Goal: Information Seeking & Learning: Learn about a topic

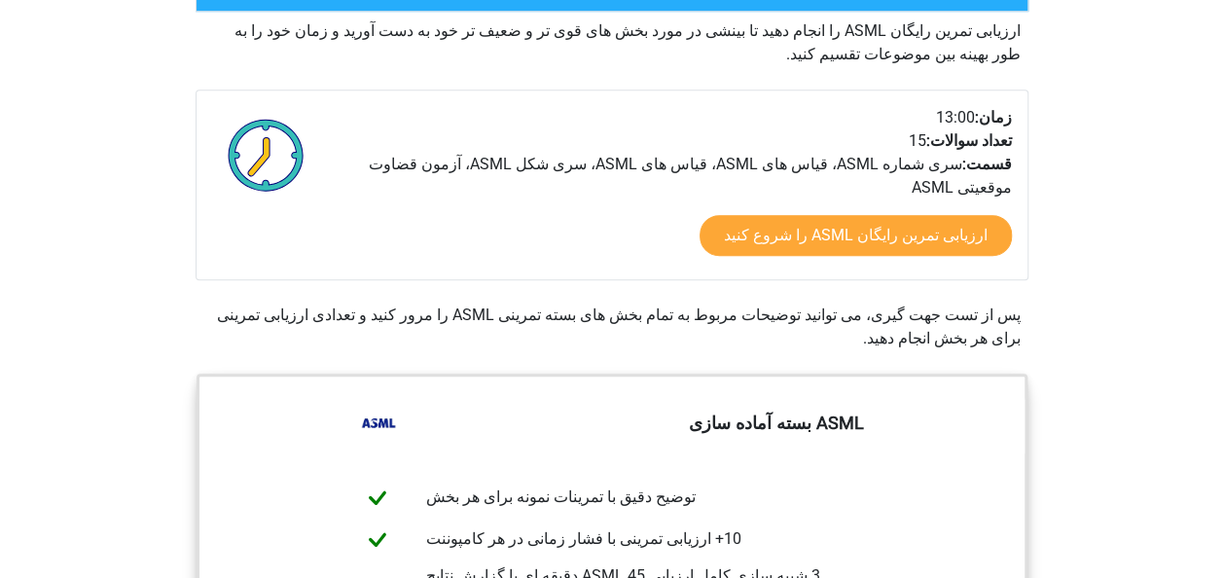
scroll to position [584, 0]
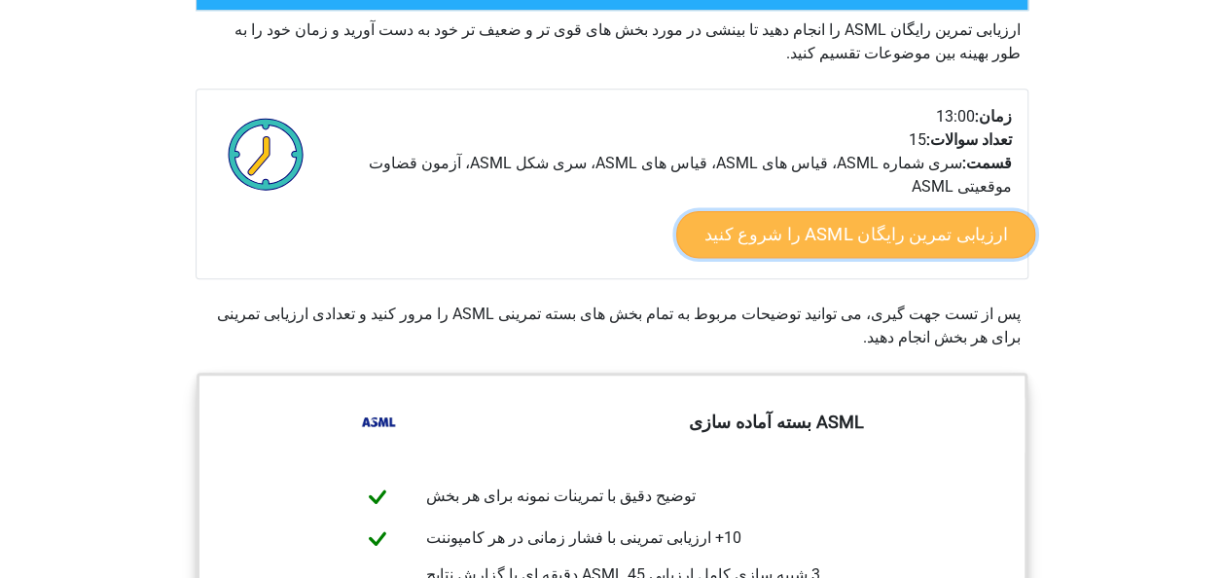
click at [909, 211] on link "ارزیابی تمرین رایگان ASML را شروع کنید" at bounding box center [854, 234] width 359 height 47
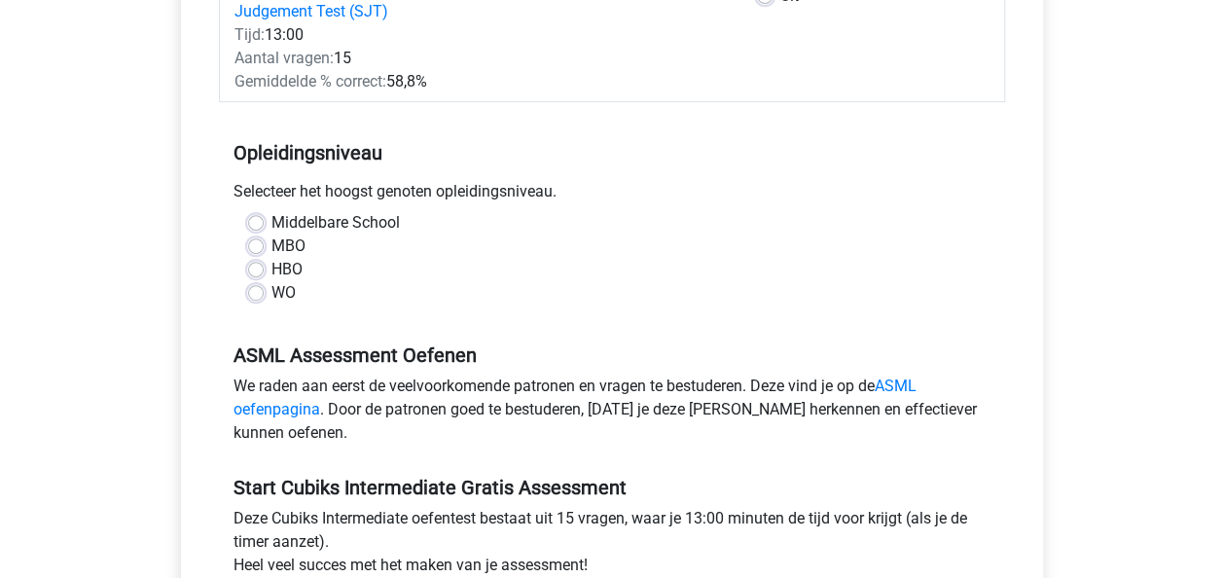
scroll to position [389, 0]
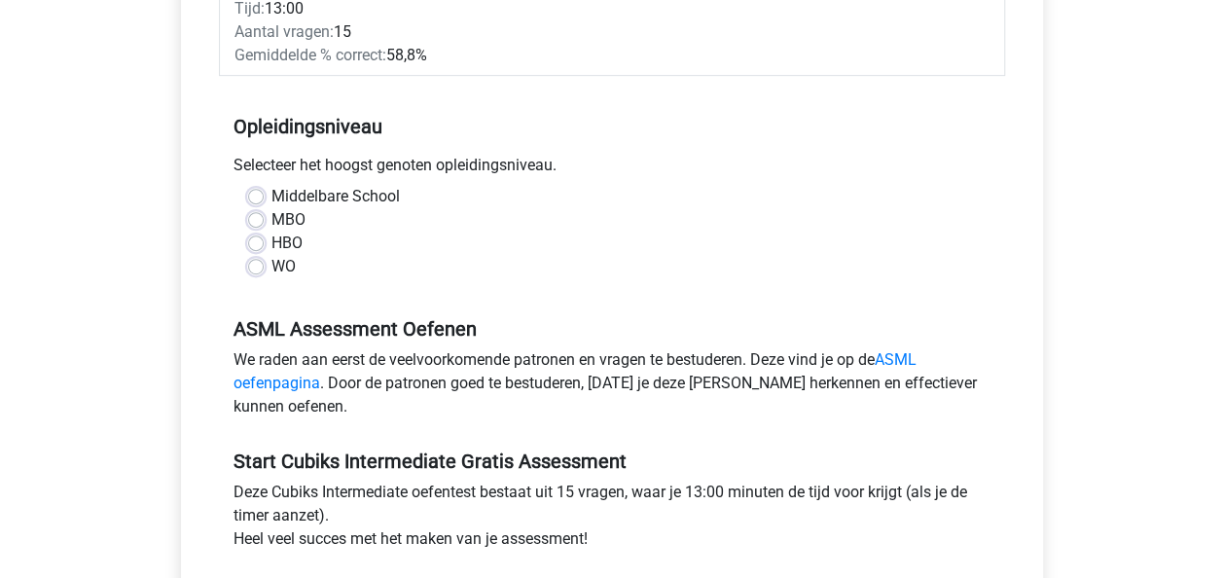
click at [271, 255] on label "WO" at bounding box center [283, 266] width 24 height 23
click at [251, 255] on input "WO" at bounding box center [256, 264] width 16 height 19
radio input "true"
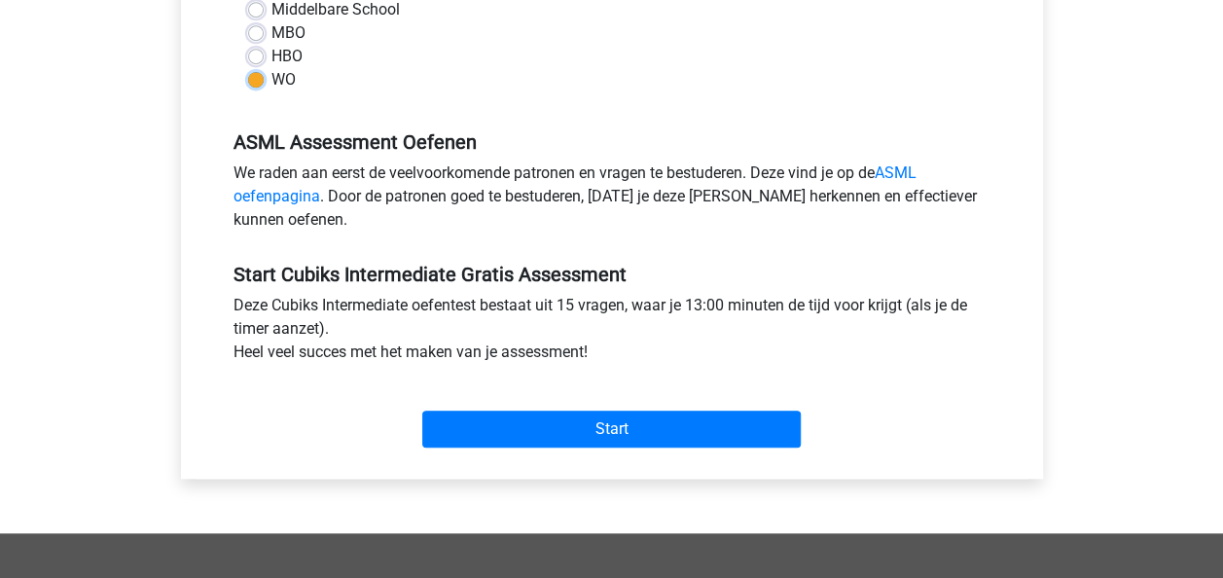
scroll to position [584, 0]
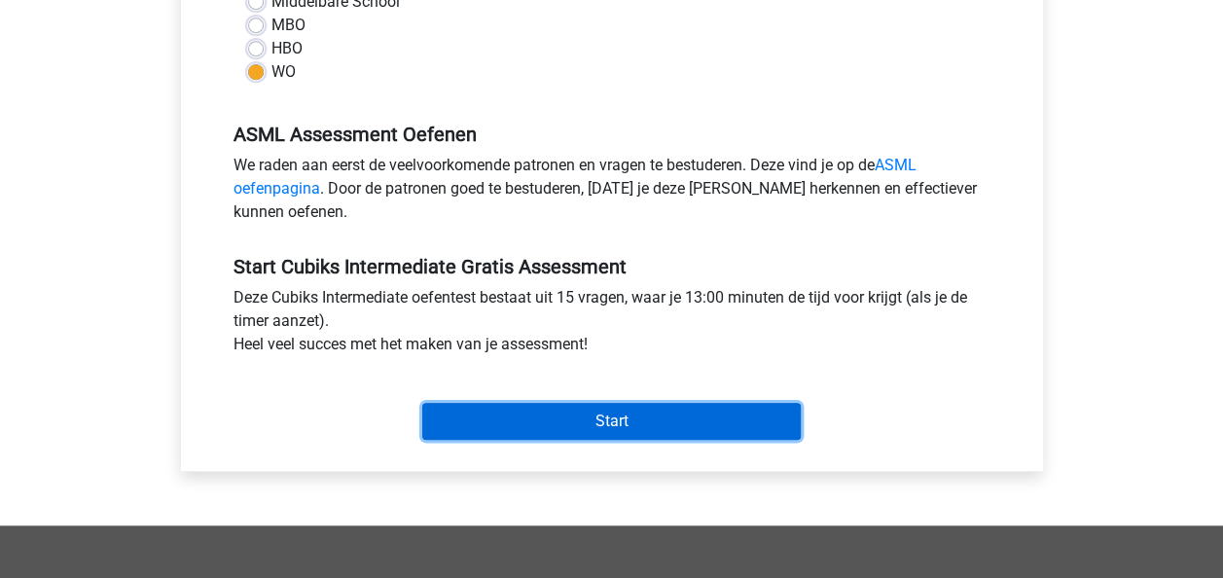
click at [611, 407] on input "Start" at bounding box center [611, 421] width 378 height 37
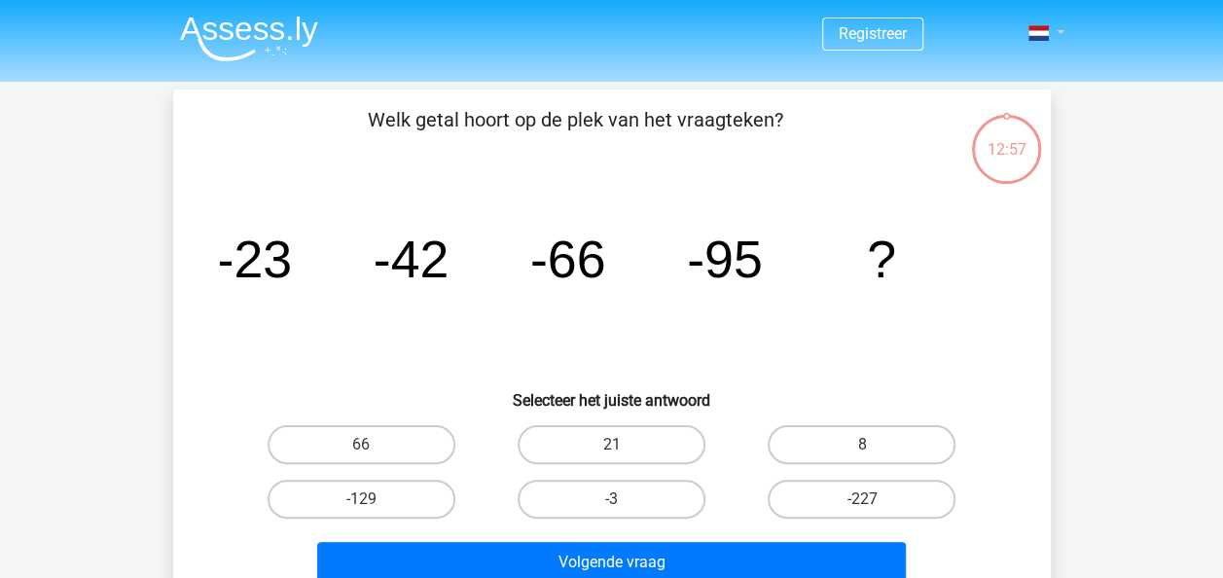
click at [1048, 26] on span at bounding box center [1038, 33] width 20 height 16
click at [1059, 24] on link at bounding box center [1039, 32] width 39 height 23
click at [1059, 26] on link at bounding box center [1039, 32] width 39 height 23
click at [1059, 27] on link at bounding box center [1039, 32] width 39 height 23
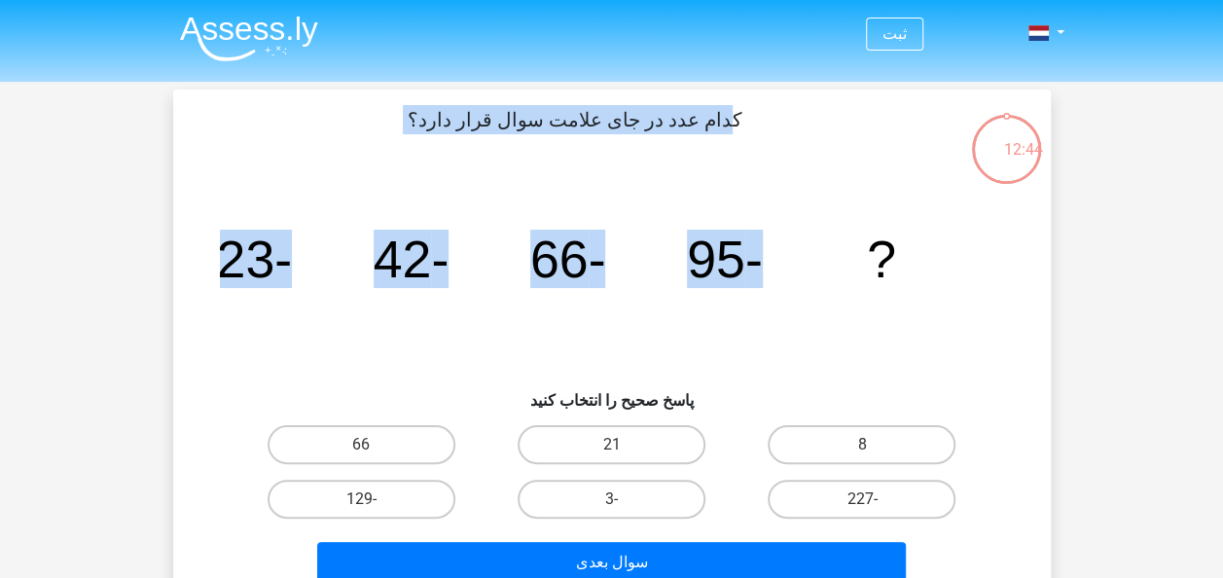
drag, startPoint x: 735, startPoint y: 113, endPoint x: 940, endPoint y: 278, distance: 262.8
click at [940, 278] on div "کدام عدد در جای علامت سوال قرار دارد؟ image/svg+xml -23 -42 -66 -95 ? پاسخ صحیح…" at bounding box center [612, 347] width 862 height 485
copy div "کدام عدد در جای علامت سوال قرار دارد؟ image/svg+xml -23 -42 -66 -95"
click at [366, 500] on input "-129" at bounding box center [367, 505] width 13 height 13
radio input "true"
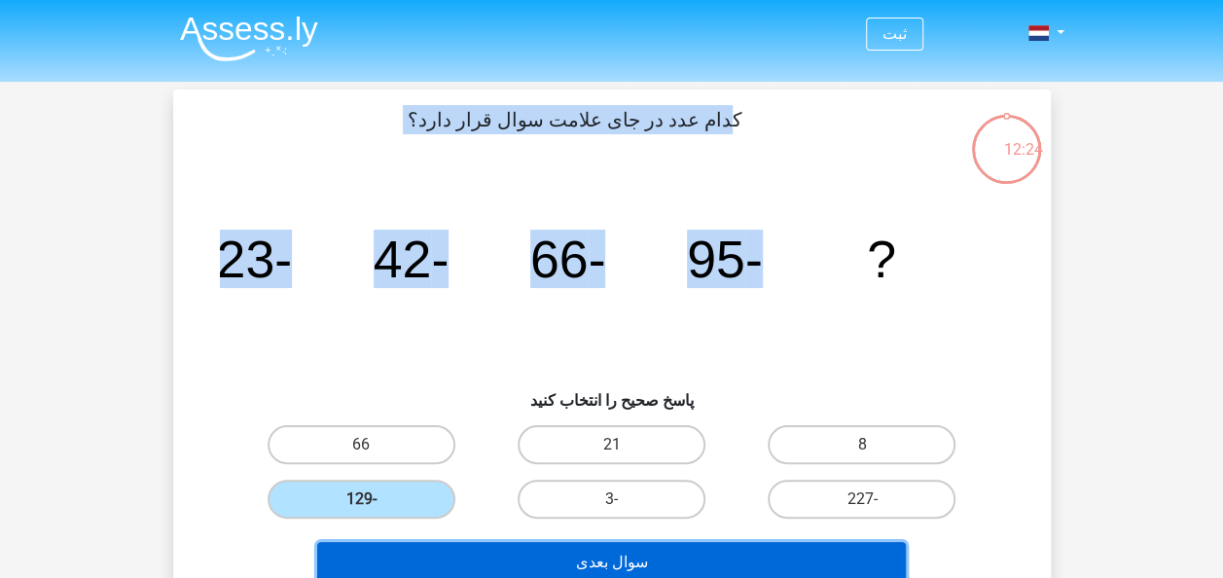
click at [643, 554] on button "سوال بعدی" at bounding box center [611, 562] width 588 height 41
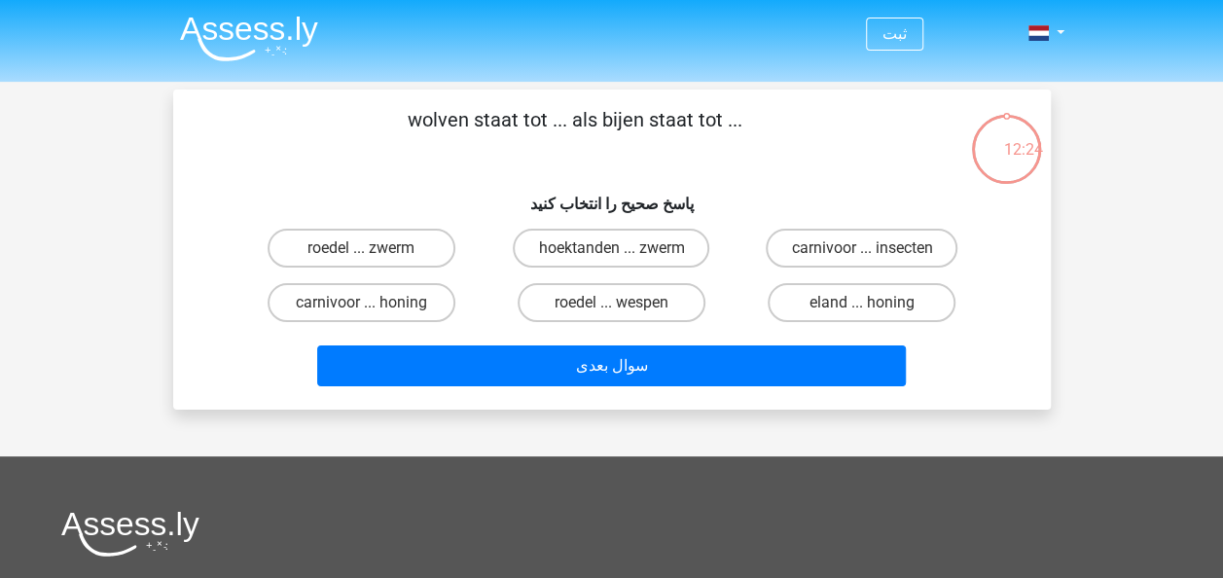
scroll to position [89, 0]
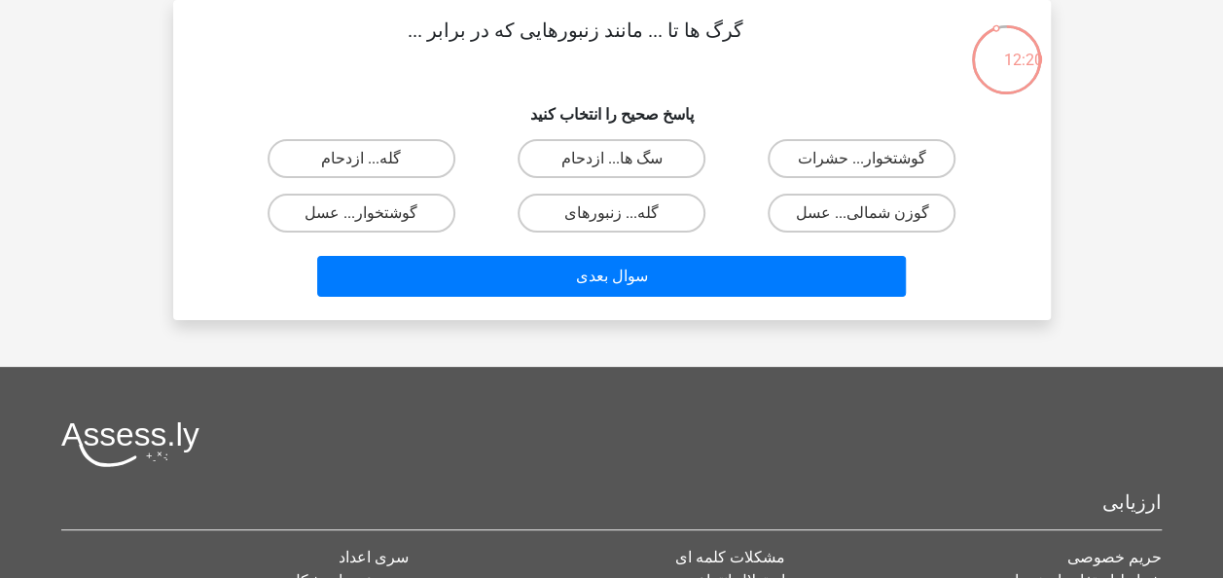
drag, startPoint x: 740, startPoint y: 31, endPoint x: 410, endPoint y: 32, distance: 329.7
click at [410, 32] on p "گرگ ها تا ... مانند زنبورهایی که در برابر ..." at bounding box center [575, 45] width 742 height 58
copy p "گرگ ها تا ... مانند زنبورهایی که در برابر ..."
click at [390, 220] on label "گوشتخوار... عسل" at bounding box center [361, 213] width 188 height 39
click at [374, 220] on input "گوشتخوار... عسل" at bounding box center [367, 219] width 13 height 13
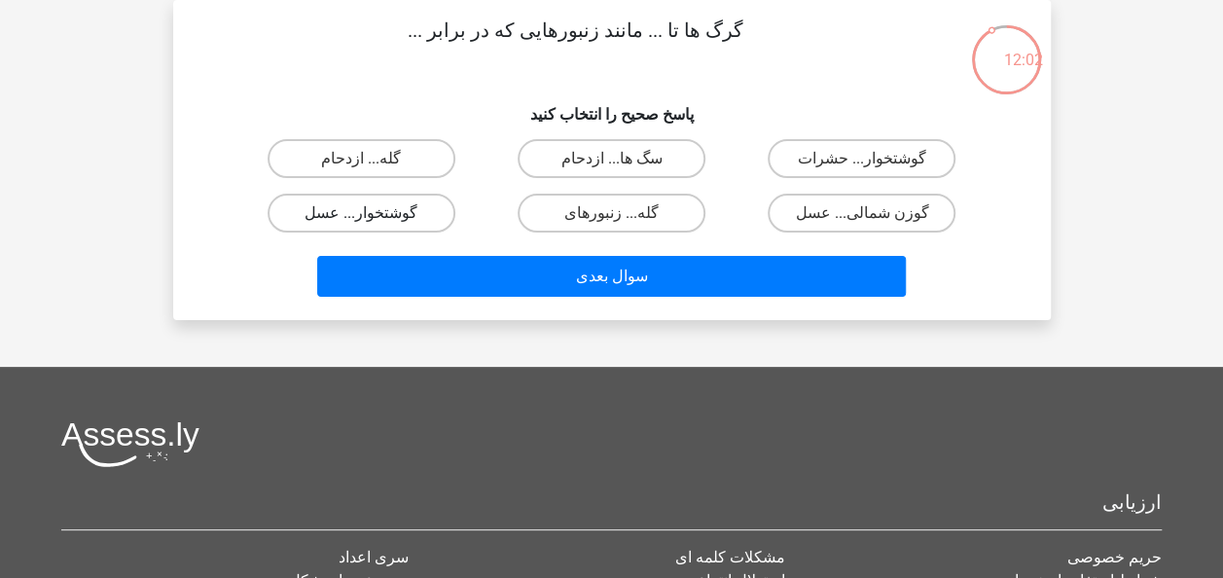
radio input "true"
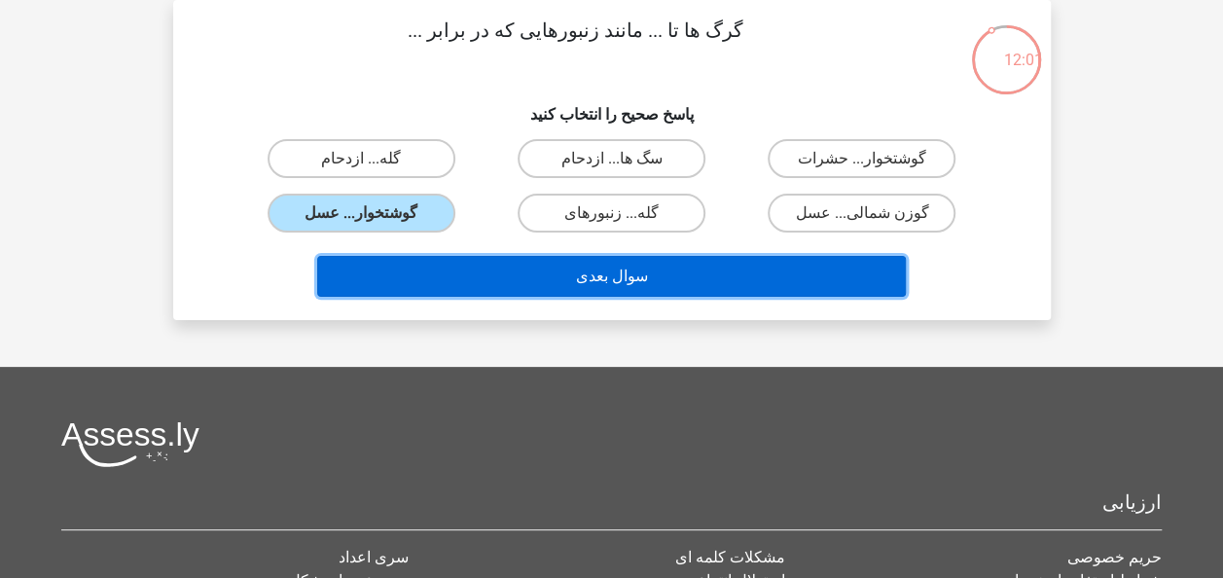
click at [550, 281] on button "سوال بعدی" at bounding box center [611, 276] width 588 height 41
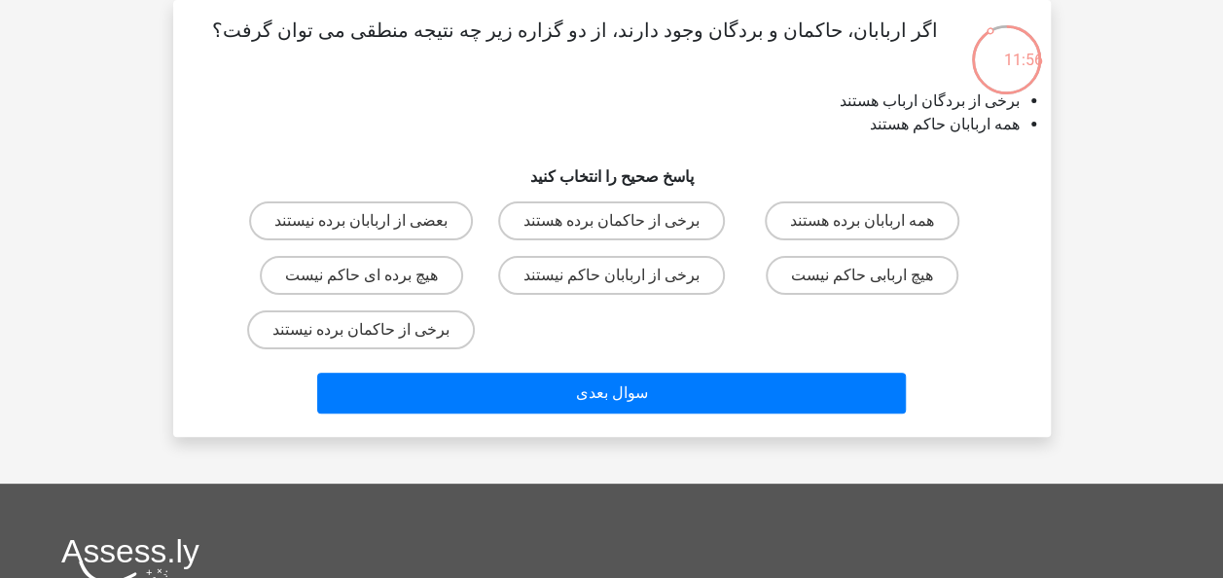
drag, startPoint x: 890, startPoint y: 37, endPoint x: 285, endPoint y: 31, distance: 605.0
click at [285, 31] on p "اگر اربابان، حاکمان و بردگان وجود دارند، از دو گزاره زیر چه نتیجه منطقی می توان…" at bounding box center [575, 45] width 742 height 58
copy p "اگر اربابان، حاکمان و بردگان وجود دارند، از دو گزاره زیر چه نتیجه منطقی می توان…"
click at [350, 280] on label "هیچ برده ای حاکم نیست" at bounding box center [361, 275] width 203 height 39
click at [361, 280] on input "هیچ برده ای حاکم نیست" at bounding box center [367, 281] width 13 height 13
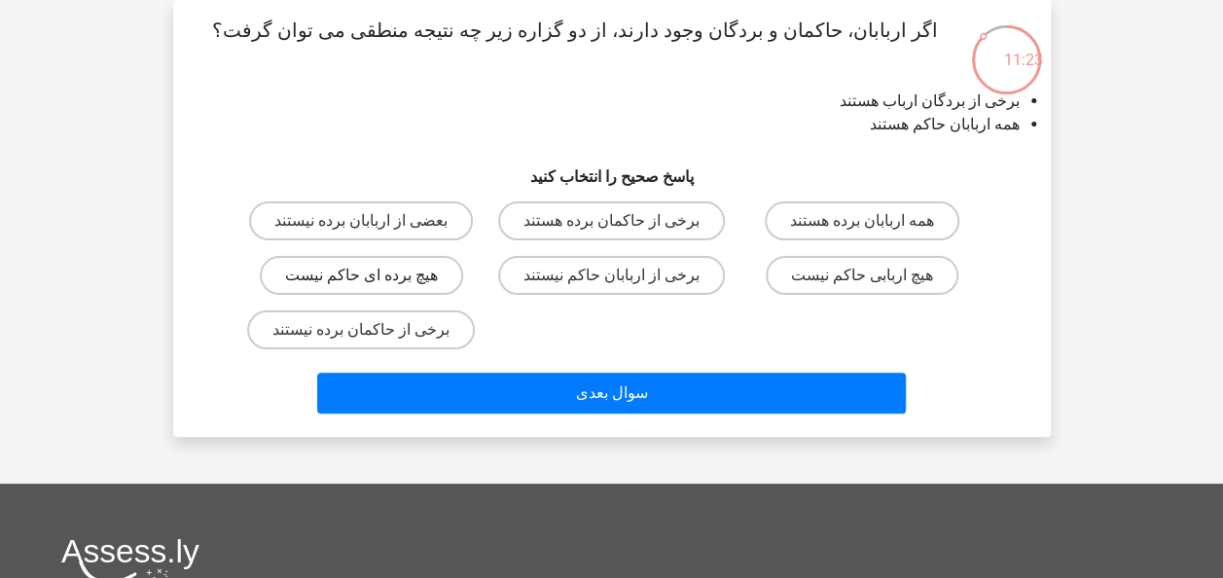
radio input "true"
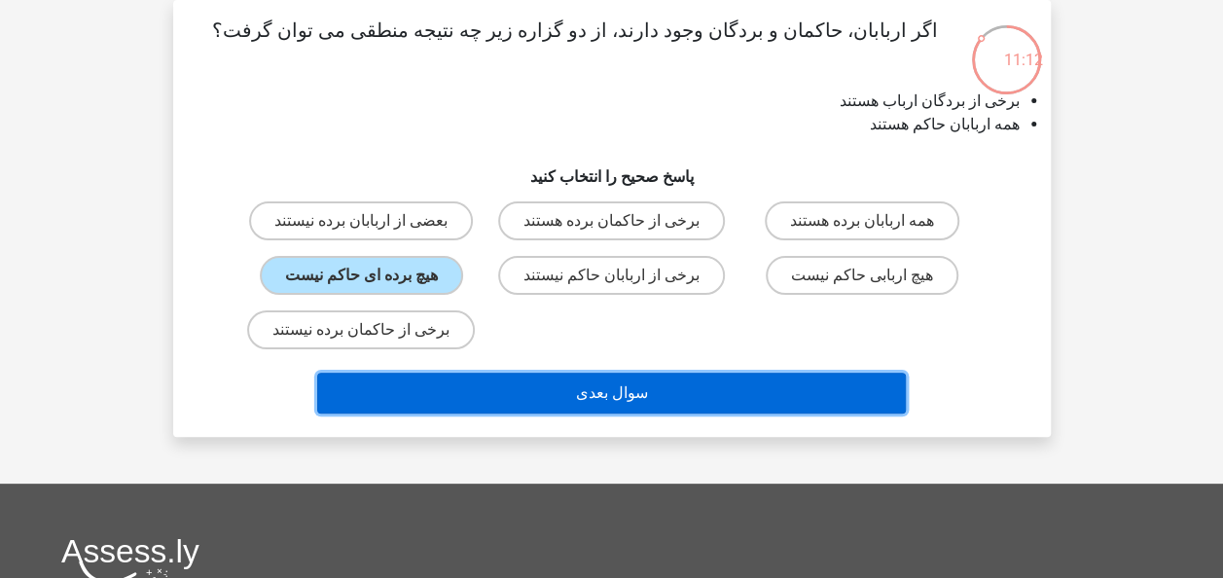
click at [611, 396] on button "سوال بعدی" at bounding box center [611, 393] width 588 height 41
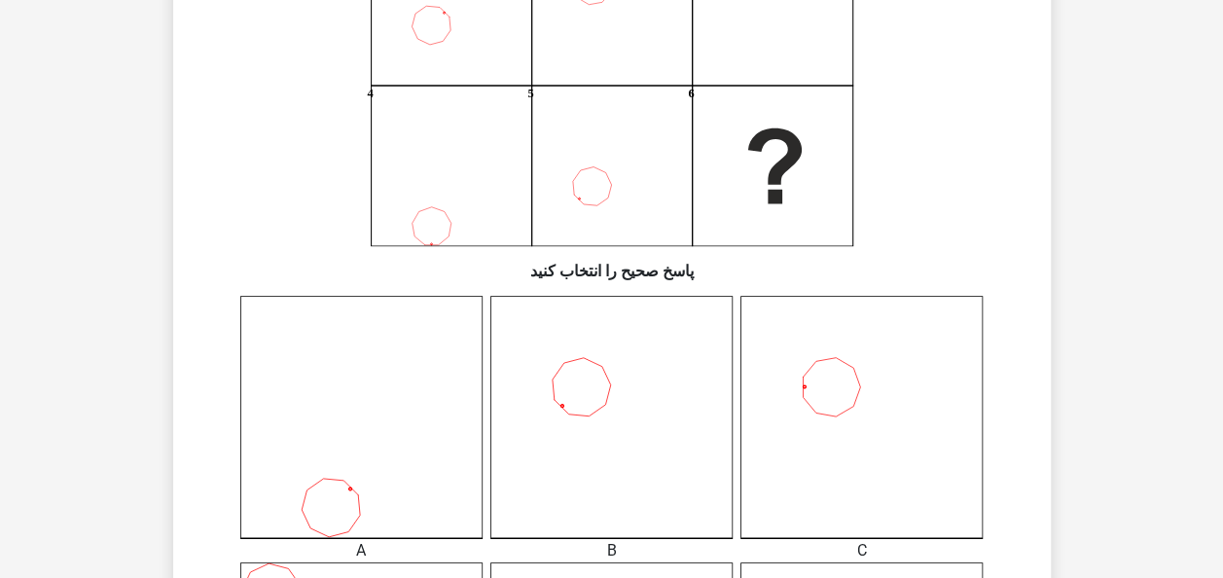
scroll to position [284, 0]
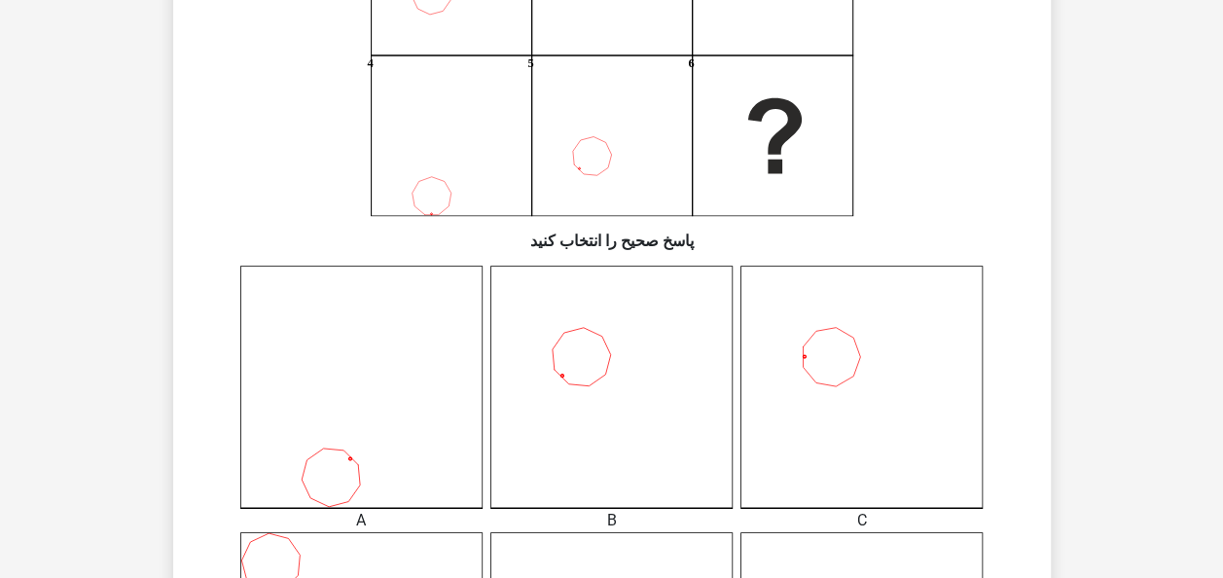
click at [798, 374] on icon at bounding box center [861, 387] width 242 height 242
click at [854, 370] on icon at bounding box center [861, 387] width 242 height 242
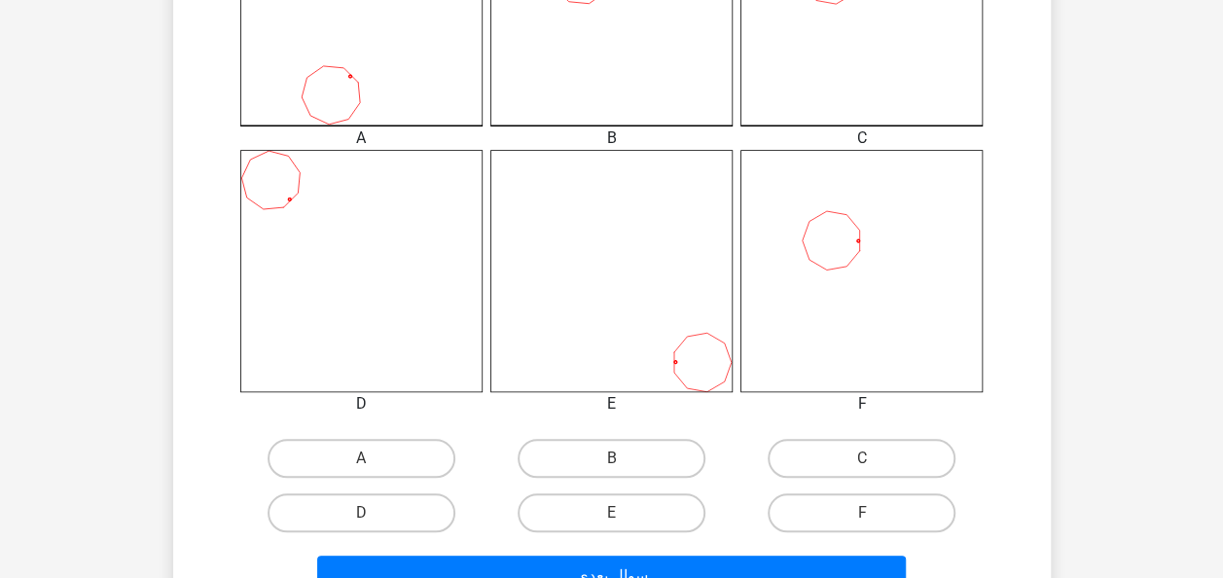
scroll to position [673, 0]
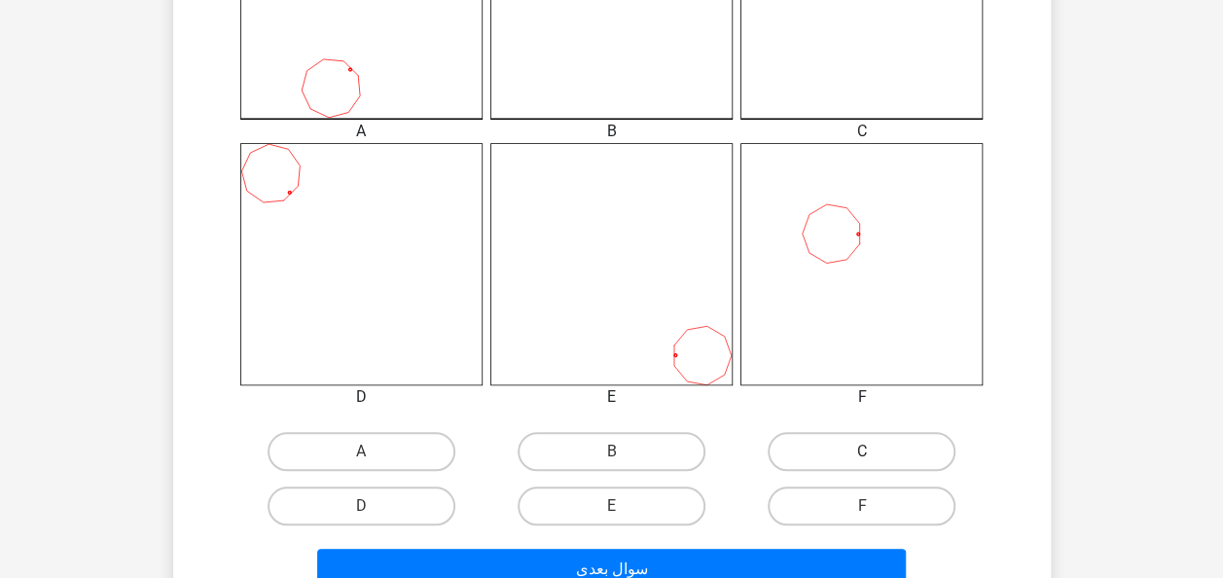
click at [852, 450] on label "C" at bounding box center [861, 451] width 188 height 39
click at [862, 451] on input "C" at bounding box center [868, 457] width 13 height 13
radio input "true"
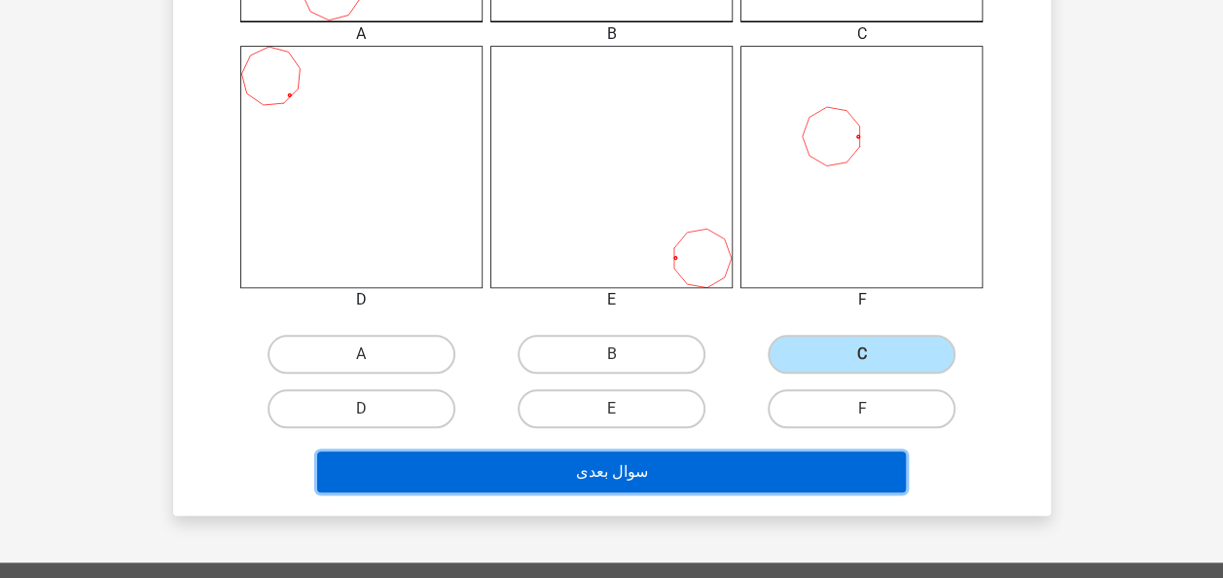
click at [706, 478] on button "سوال بعدی" at bounding box center [611, 471] width 588 height 41
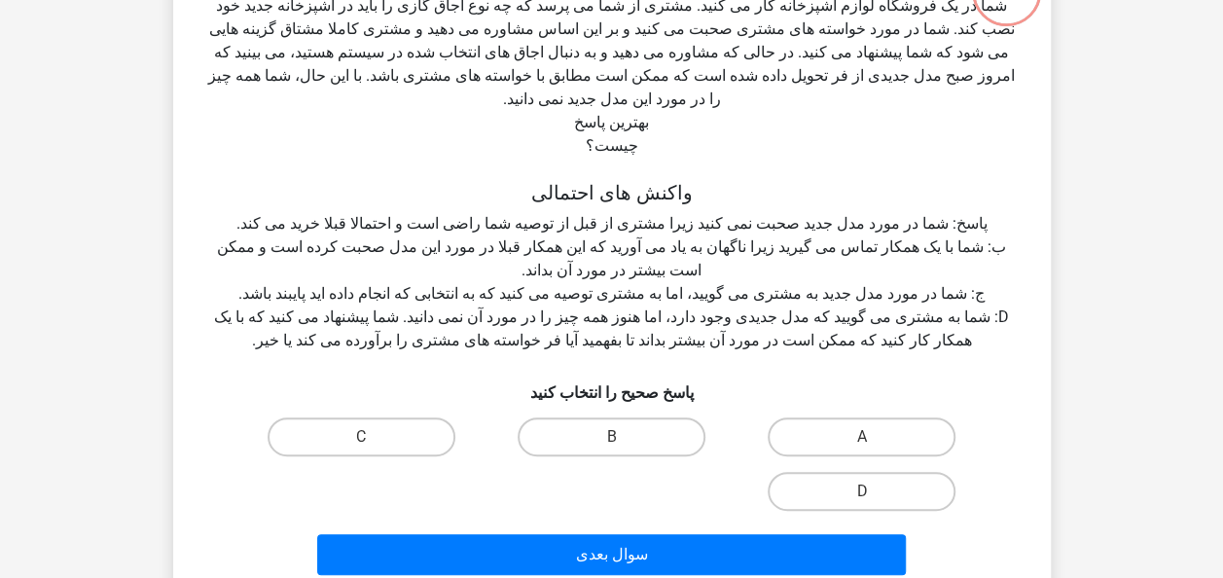
scroll to position [187, 0]
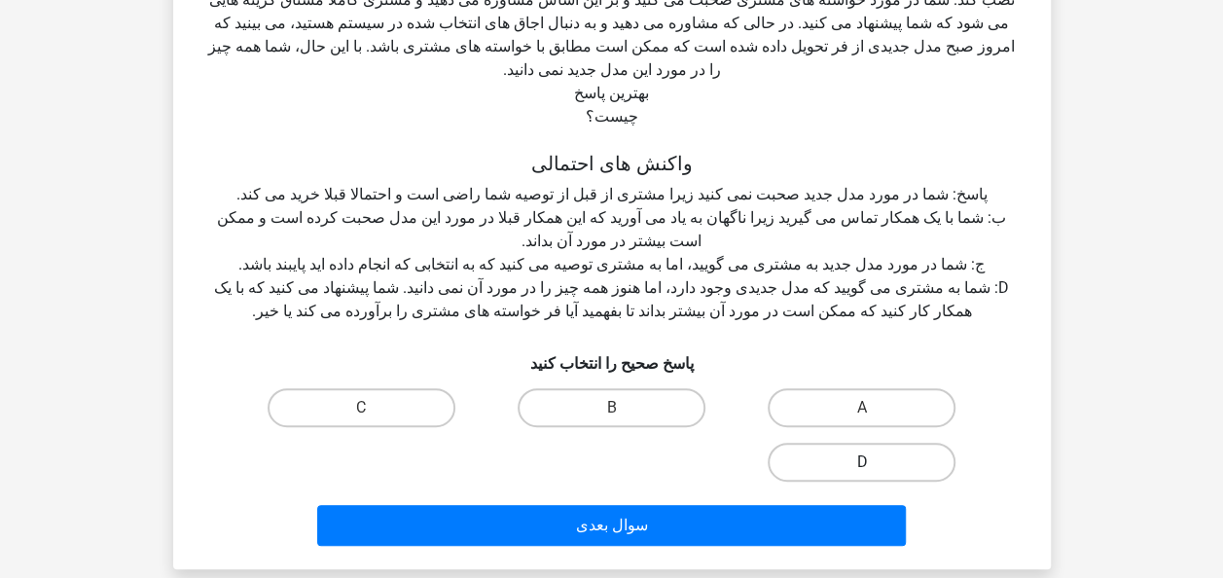
click at [844, 443] on label "D" at bounding box center [861, 462] width 188 height 39
click at [862, 462] on input "D" at bounding box center [868, 468] width 13 height 13
radio input "true"
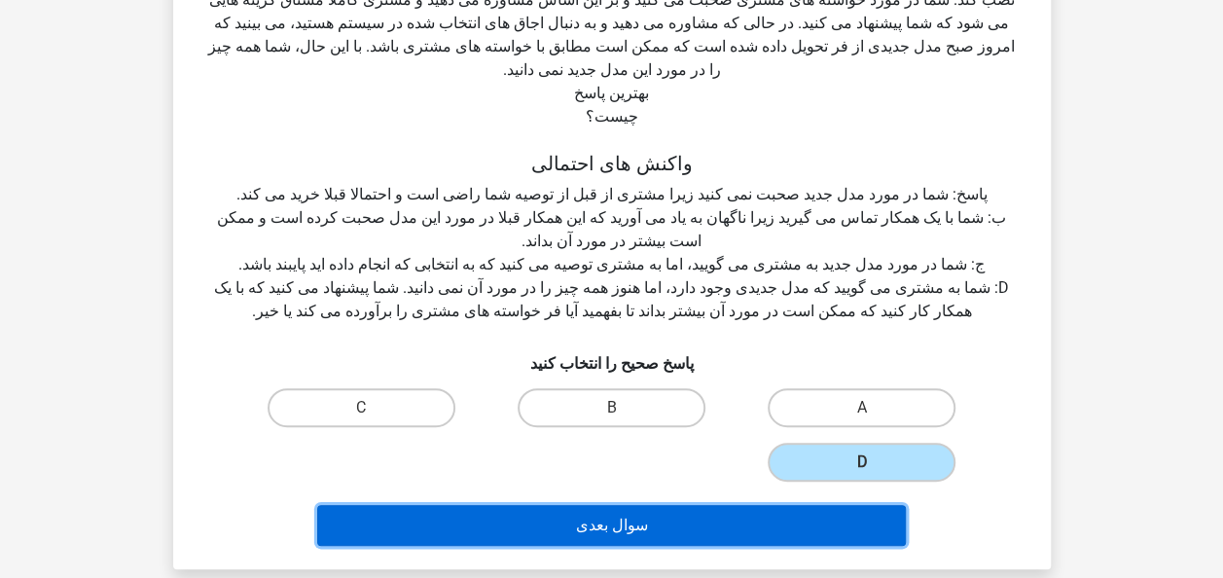
click at [660, 505] on button "سوال بعدی" at bounding box center [611, 525] width 588 height 41
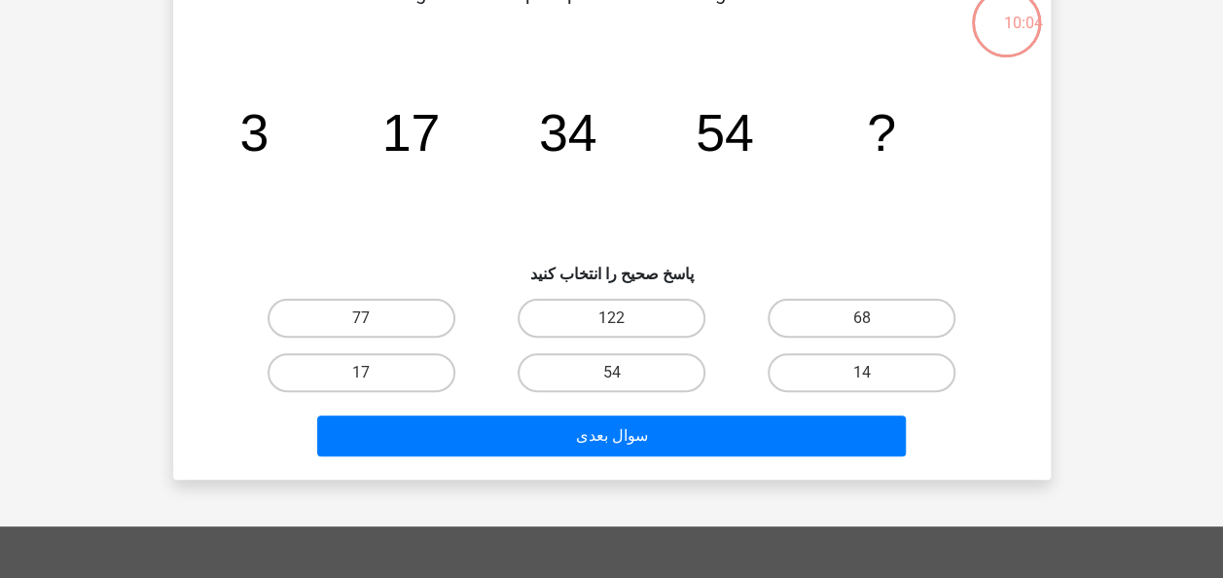
scroll to position [89, 0]
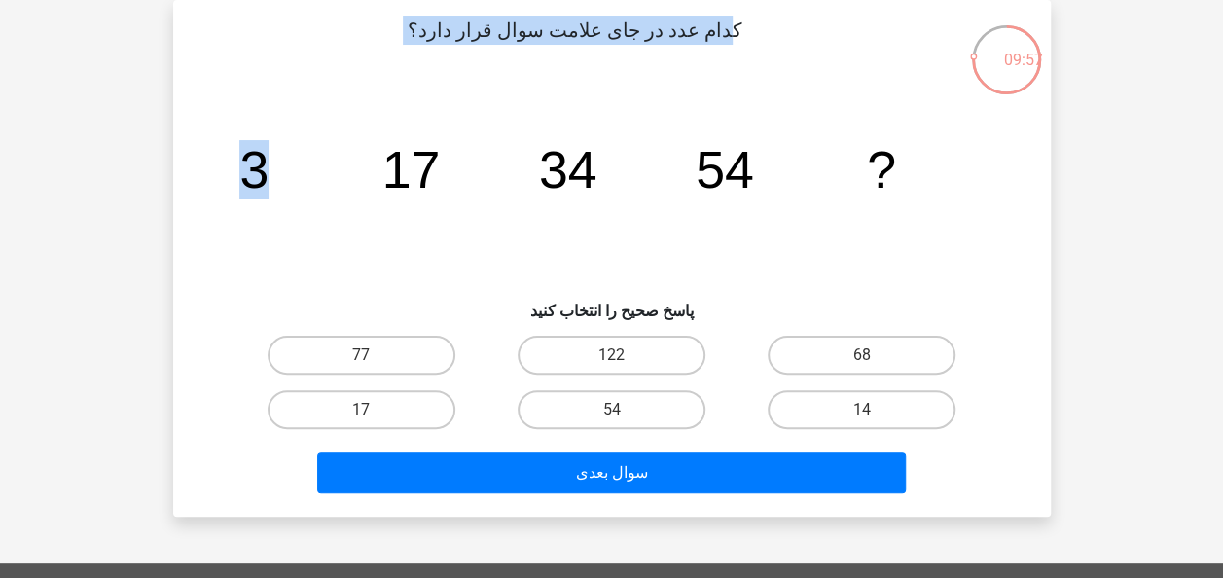
drag, startPoint x: 231, startPoint y: 148, endPoint x: 873, endPoint y: 19, distance: 654.7
click at [873, 19] on div "کدام عدد در جای علامت سوال قرار دارد؟ image/svg+xml 3 17 34 54 ? پاسخ صحیح را ا…" at bounding box center [612, 258] width 862 height 485
click at [667, 40] on p "کدام عدد در جای علامت سوال قرار دارد؟" at bounding box center [575, 45] width 742 height 58
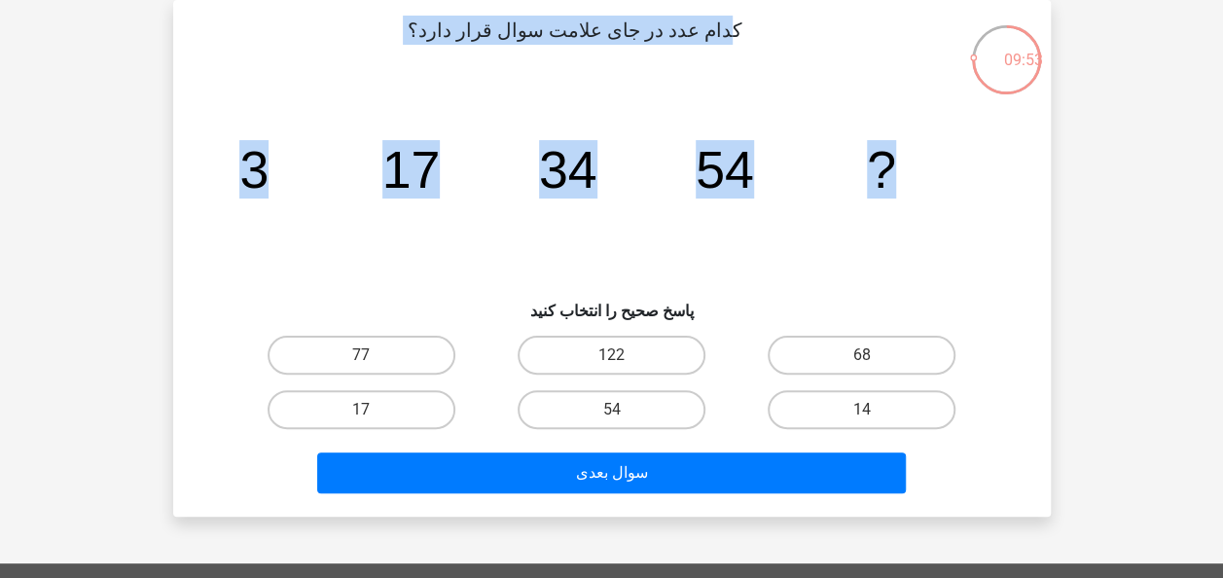
drag, startPoint x: 723, startPoint y: 27, endPoint x: 861, endPoint y: 167, distance: 196.7
click at [861, 167] on div "کدام عدد در جای علامت سوال قرار دارد؟ image/svg+xml 3 17 34 54 ? پاسخ صحیح را ا…" at bounding box center [612, 258] width 862 height 485
copy div "کدام عدد در جای علامت سوال قرار دارد؟ image/svg+xml 3 17 34 54 ?"
click at [356, 358] on label "77" at bounding box center [361, 355] width 188 height 39
click at [361, 358] on input "77" at bounding box center [367, 361] width 13 height 13
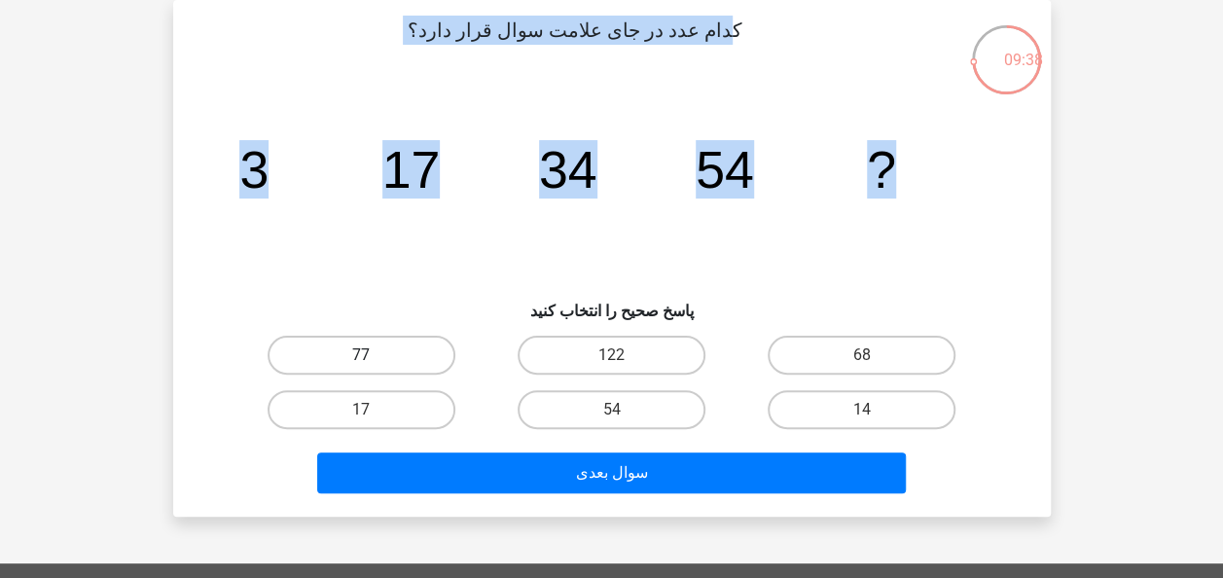
radio input "true"
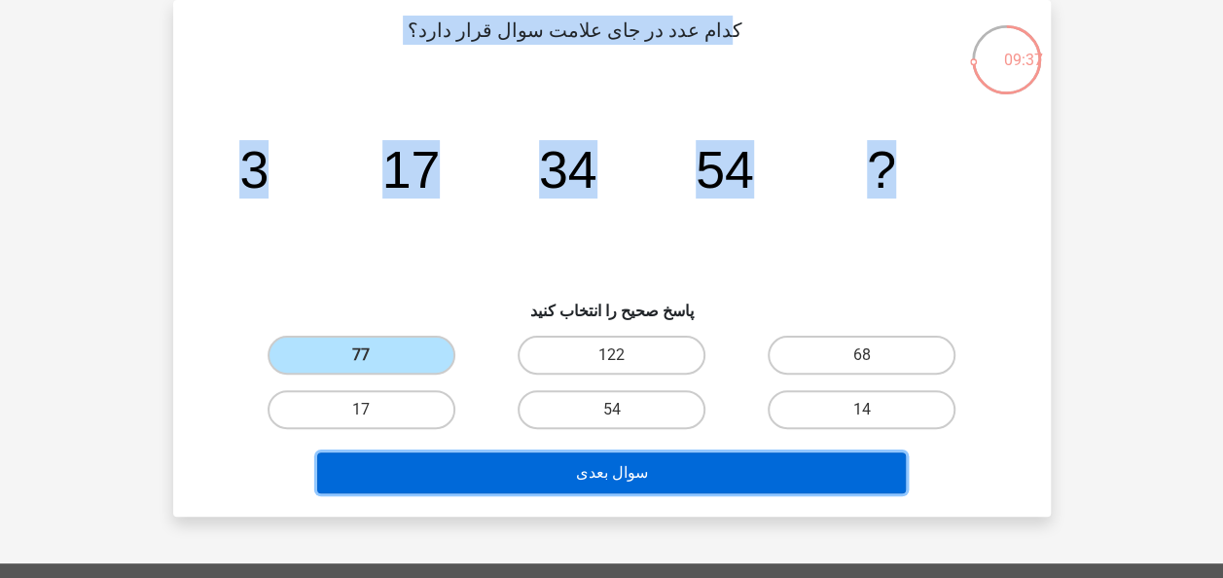
click at [572, 486] on button "سوال بعدی" at bounding box center [611, 472] width 588 height 41
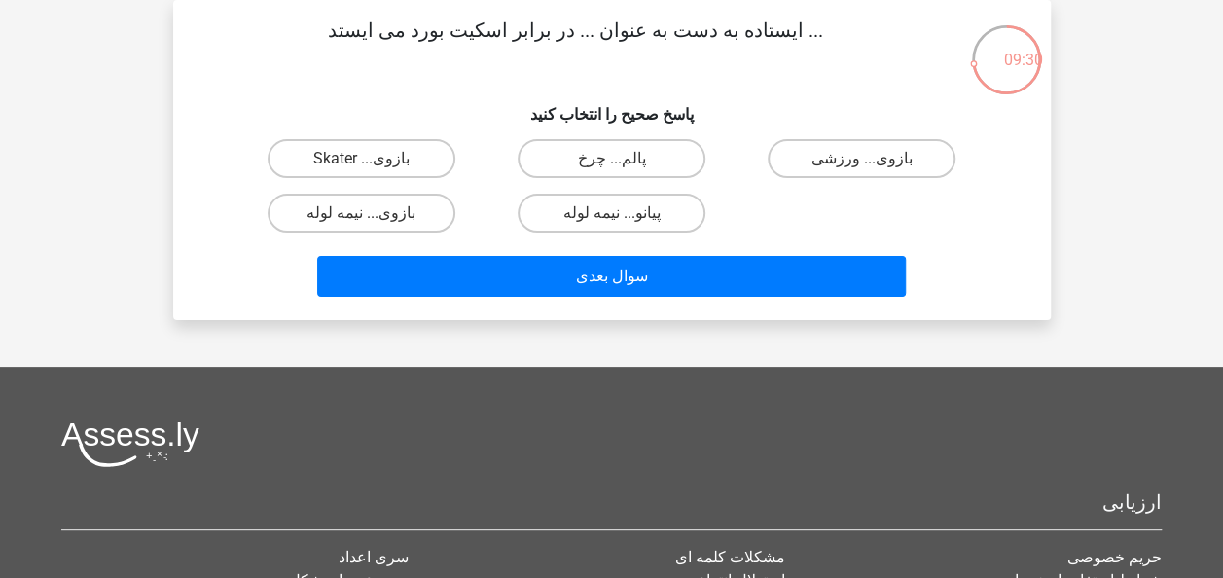
drag, startPoint x: 759, startPoint y: 36, endPoint x: 375, endPoint y: 19, distance: 383.6
click at [375, 19] on p "... ایستاده به دست به عنوان ... در برابر اسکیت بورد می ایستد" at bounding box center [575, 45] width 742 height 58
copy p ". ایستاده به دست به عنوان ... در برابر اسکیت بورد می ایستد"
click at [381, 169] on label "بازوی... Skater" at bounding box center [361, 158] width 188 height 39
click at [374, 169] on input "بازوی... Skater" at bounding box center [367, 165] width 13 height 13
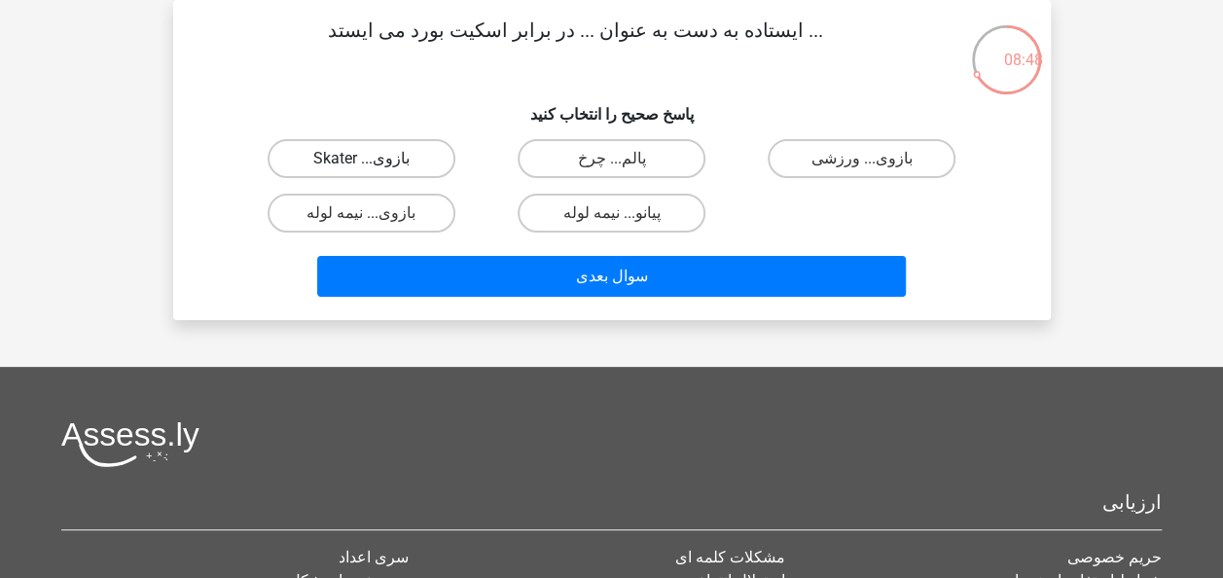
radio input "true"
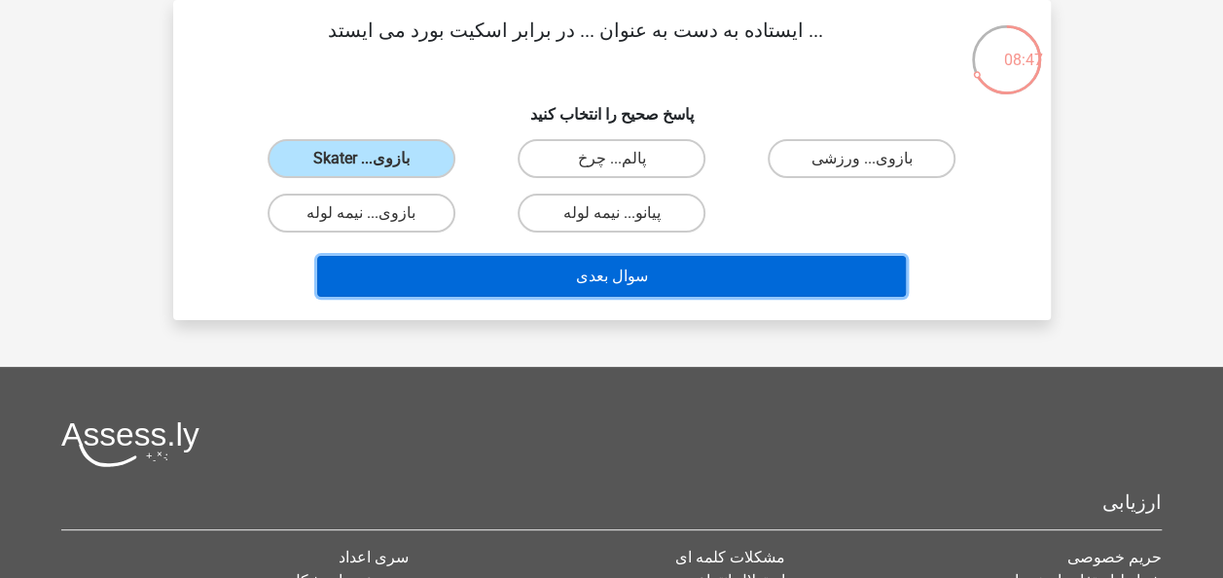
click at [588, 267] on button "سوال بعدی" at bounding box center [611, 276] width 588 height 41
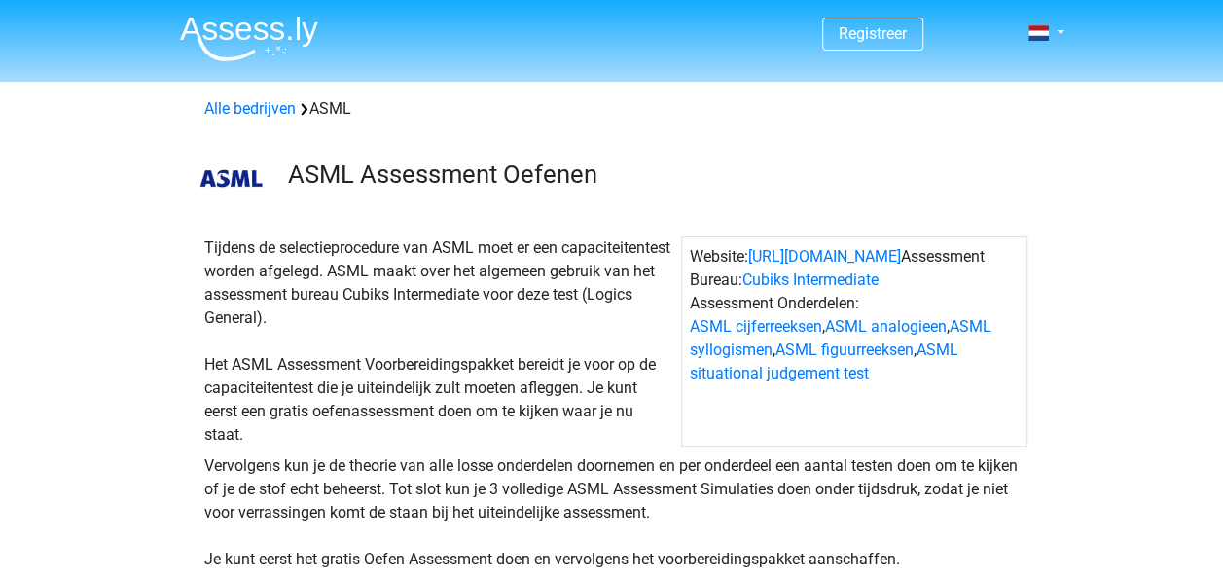
click at [660, 148] on div "ASML Assessment Oefenen" at bounding box center [612, 174] width 924 height 77
click at [1052, 33] on link at bounding box center [1039, 32] width 39 height 23
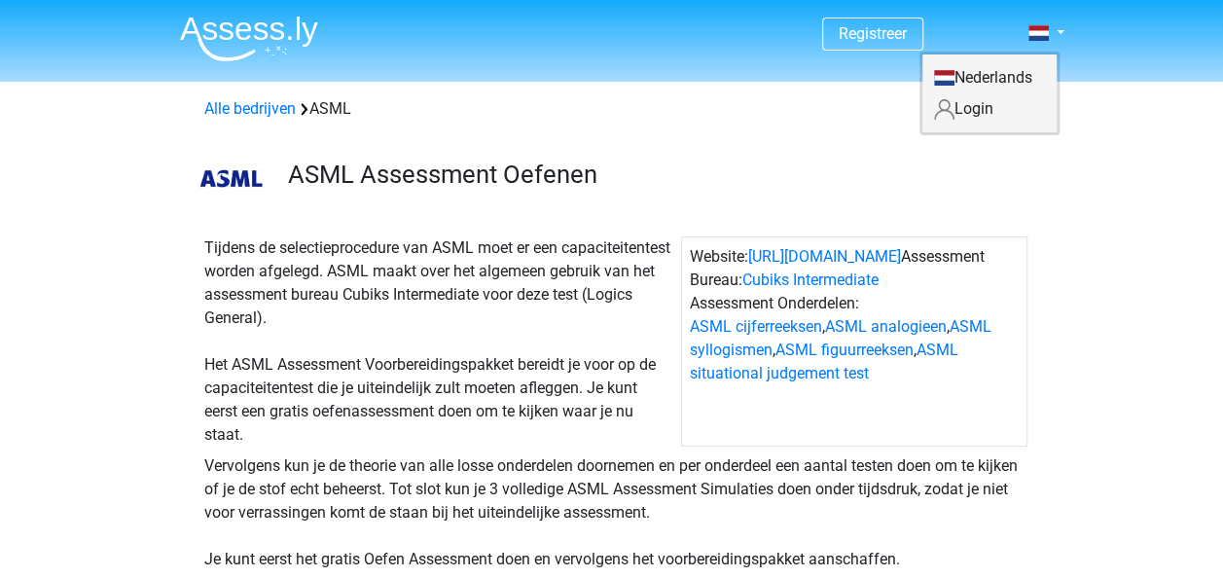
click at [994, 76] on link "Nederlands" at bounding box center [989, 77] width 134 height 31
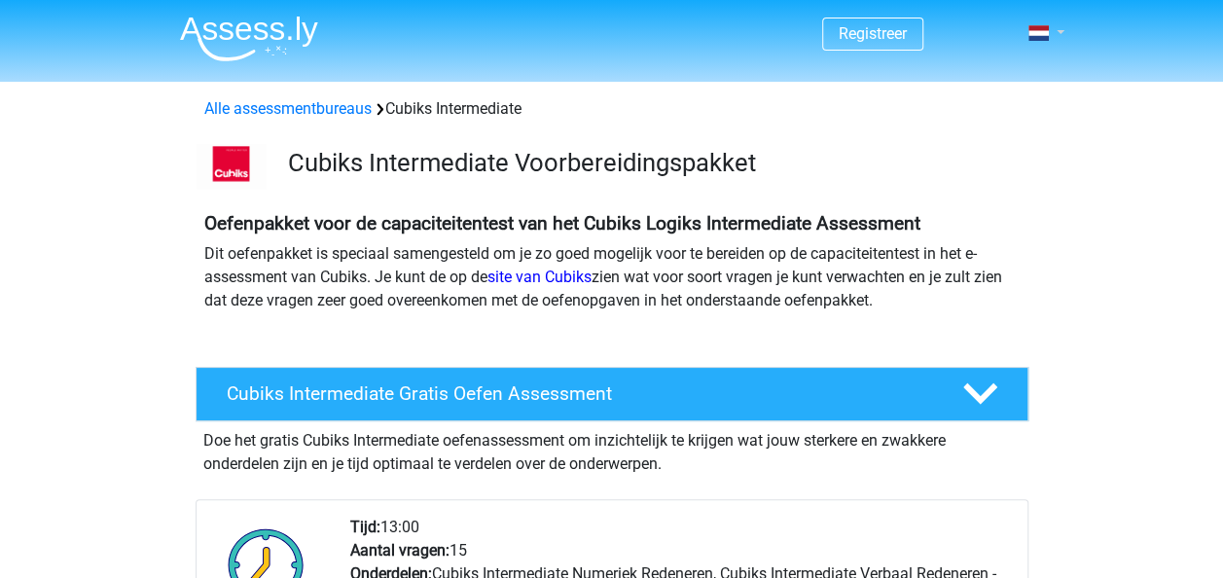
click at [1039, 35] on span at bounding box center [1038, 33] width 20 height 16
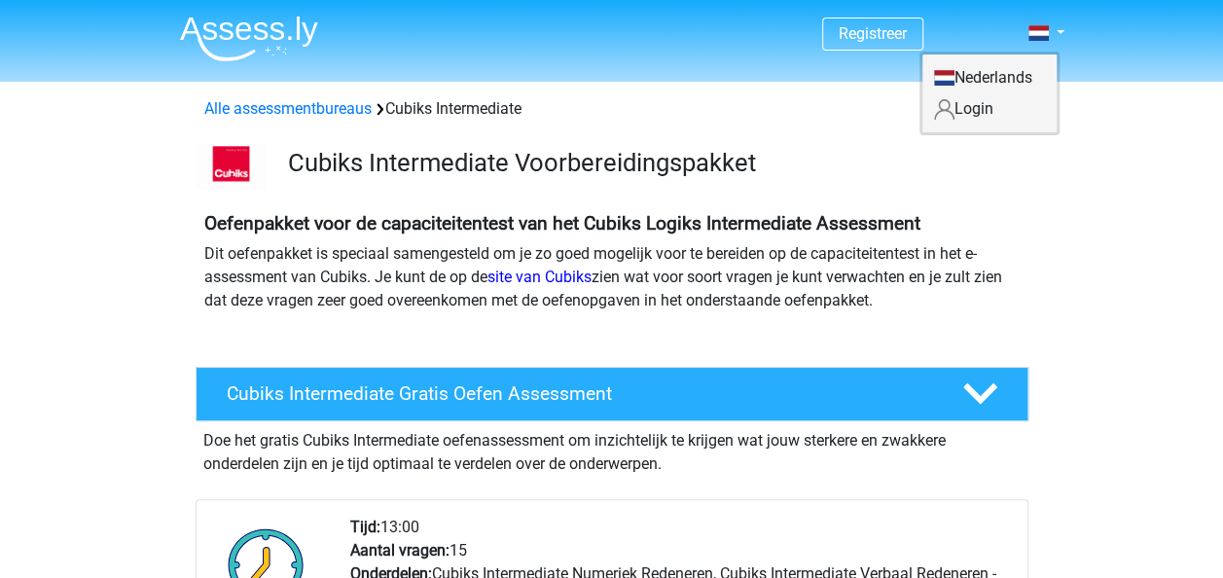
click at [1042, 175] on div "Cubiks Intermediate Voorbereidingspakket" at bounding box center [612, 162] width 924 height 53
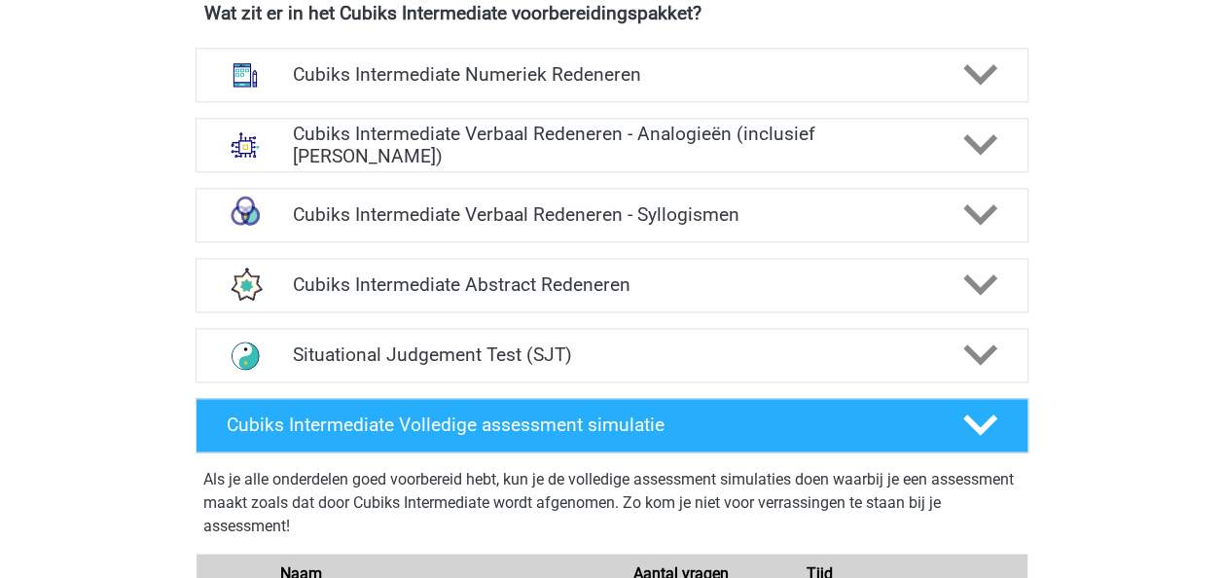
scroll to position [1264, 0]
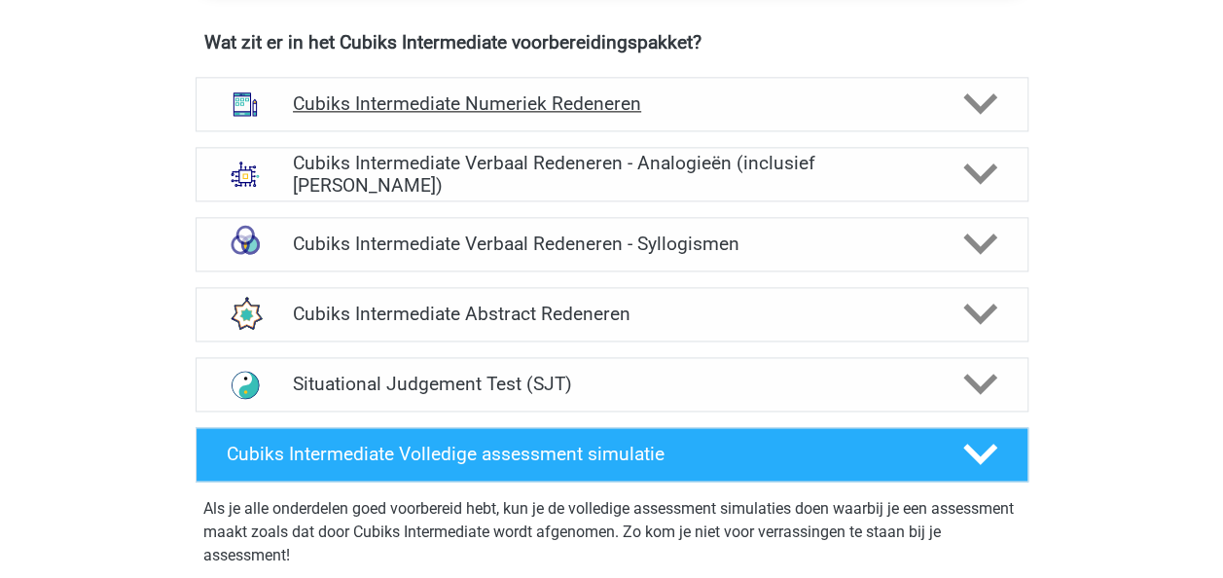
click at [990, 113] on icon at bounding box center [980, 104] width 34 height 34
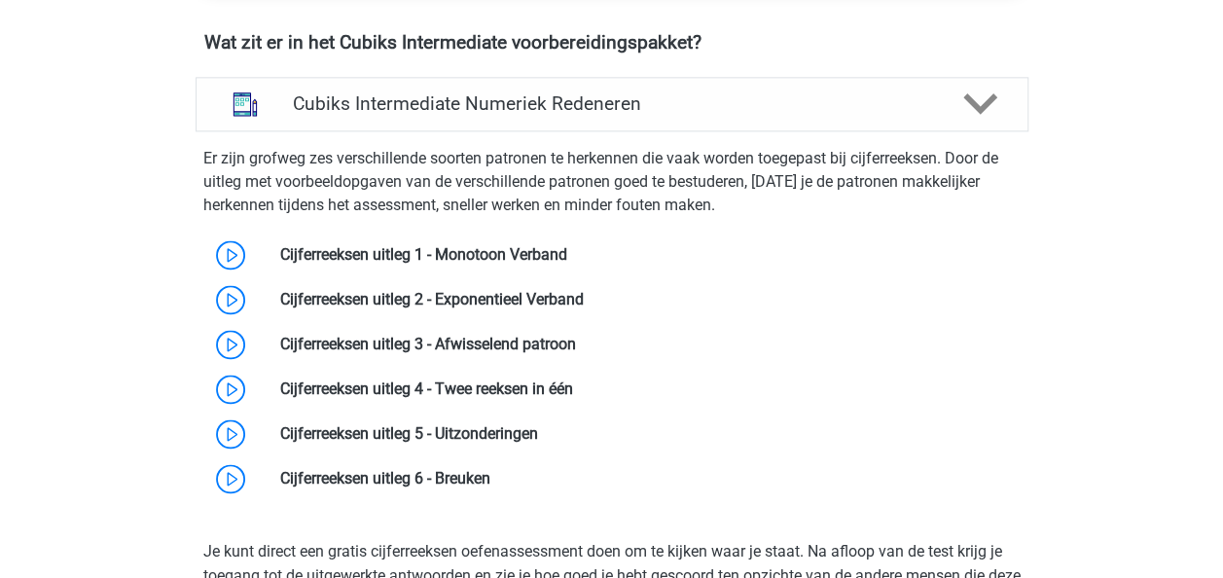
drag, startPoint x: 1015, startPoint y: 276, endPoint x: 1096, endPoint y: 49, distance: 241.5
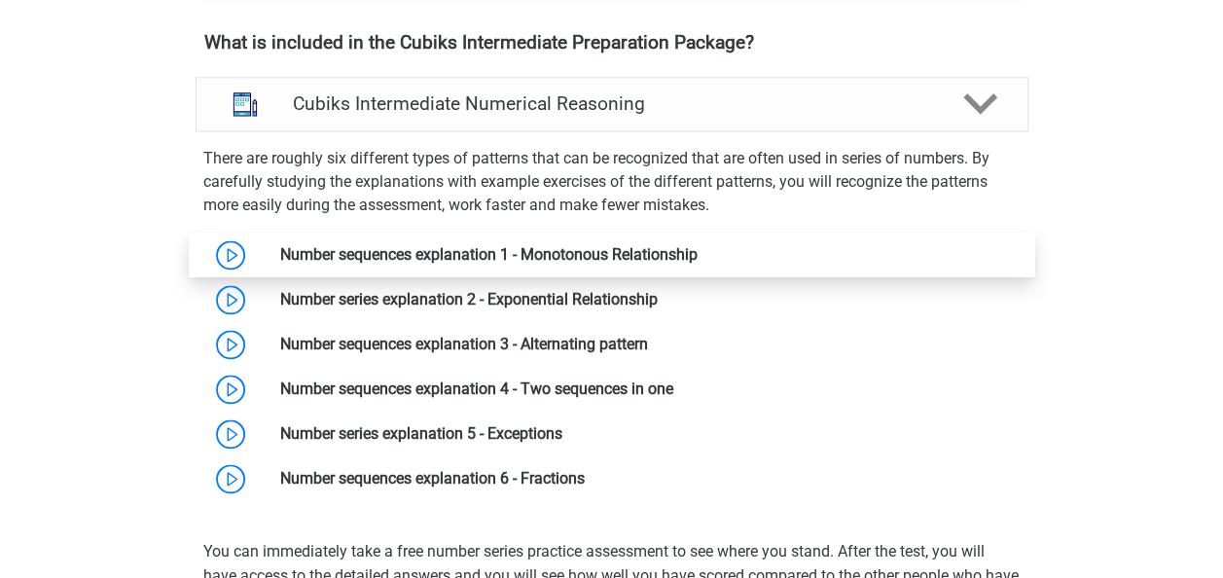
click at [697, 253] on link at bounding box center [697, 254] width 0 height 18
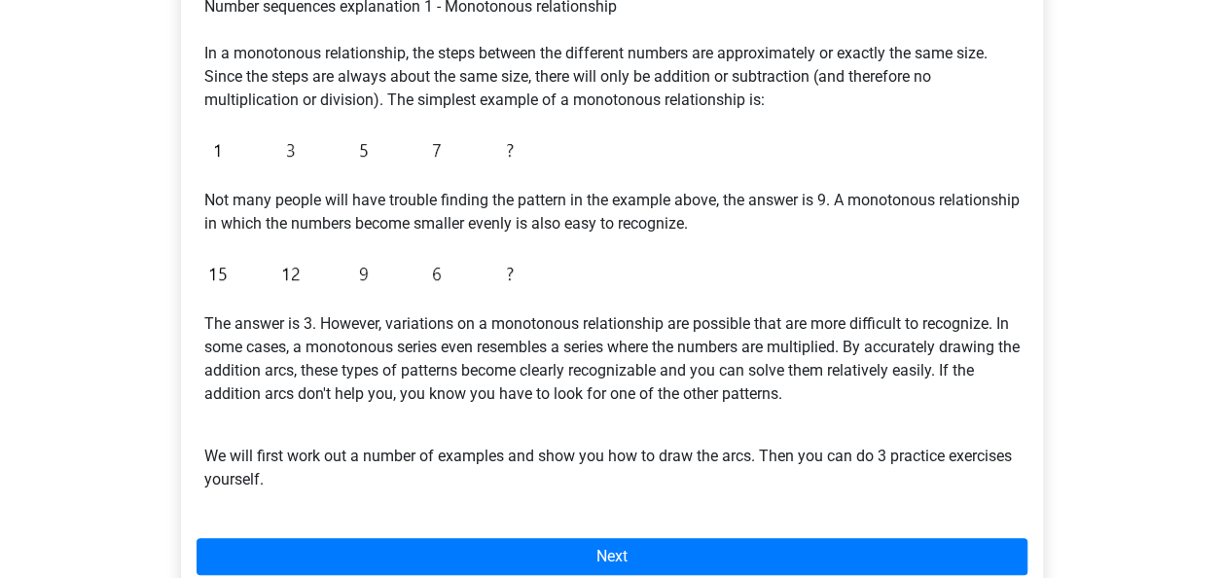
scroll to position [584, 0]
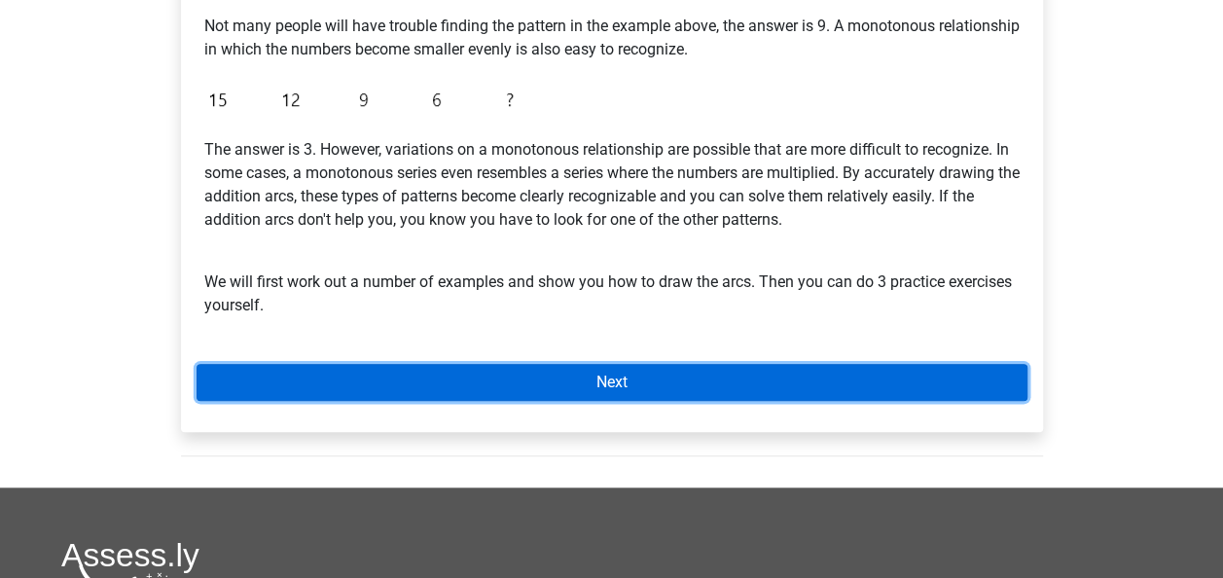
click at [587, 375] on link "Next" at bounding box center [611, 382] width 831 height 37
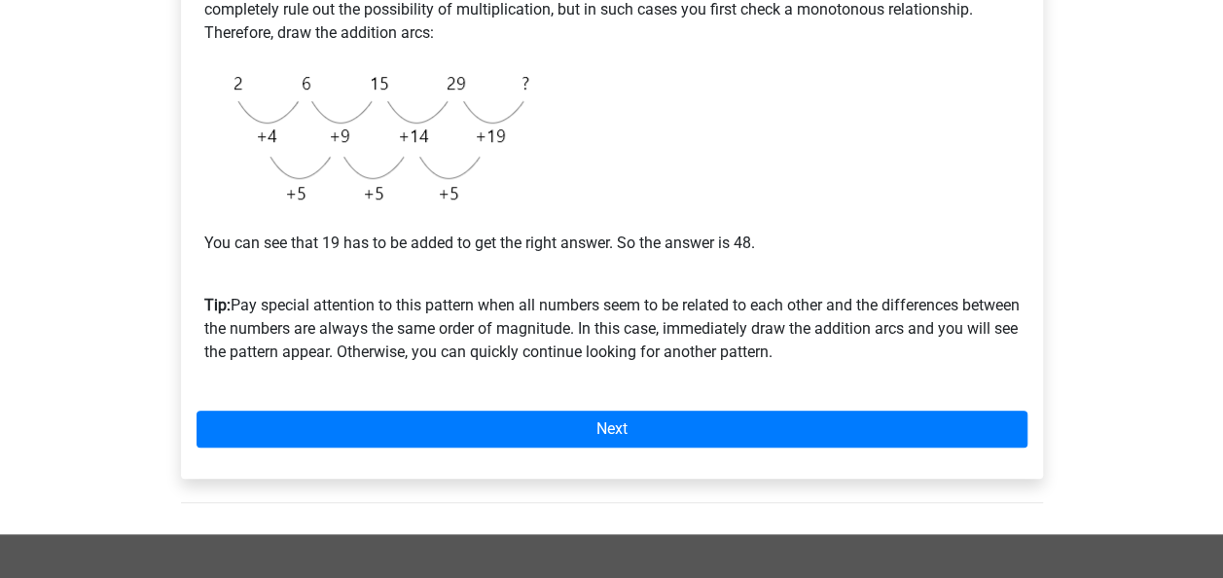
scroll to position [584, 0]
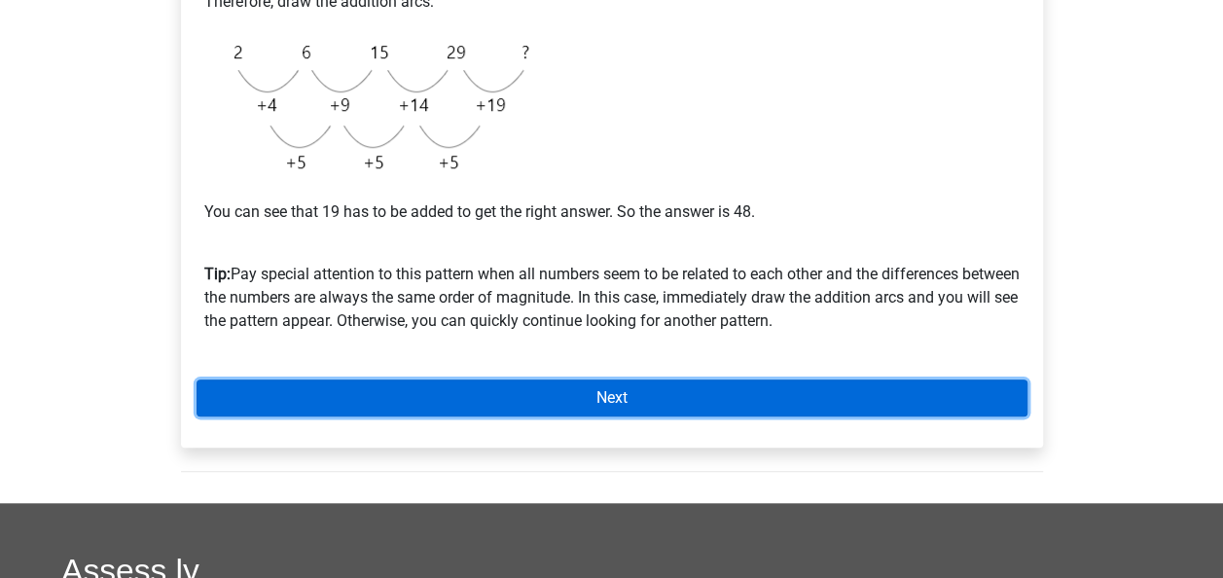
click at [648, 398] on link "Next" at bounding box center [611, 397] width 831 height 37
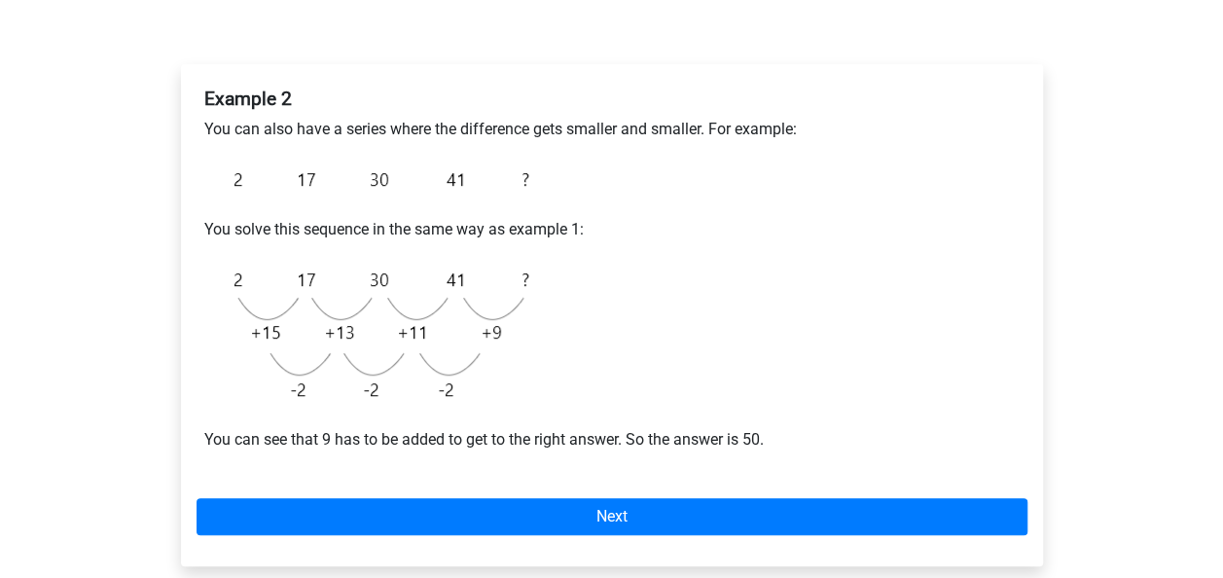
scroll to position [486, 0]
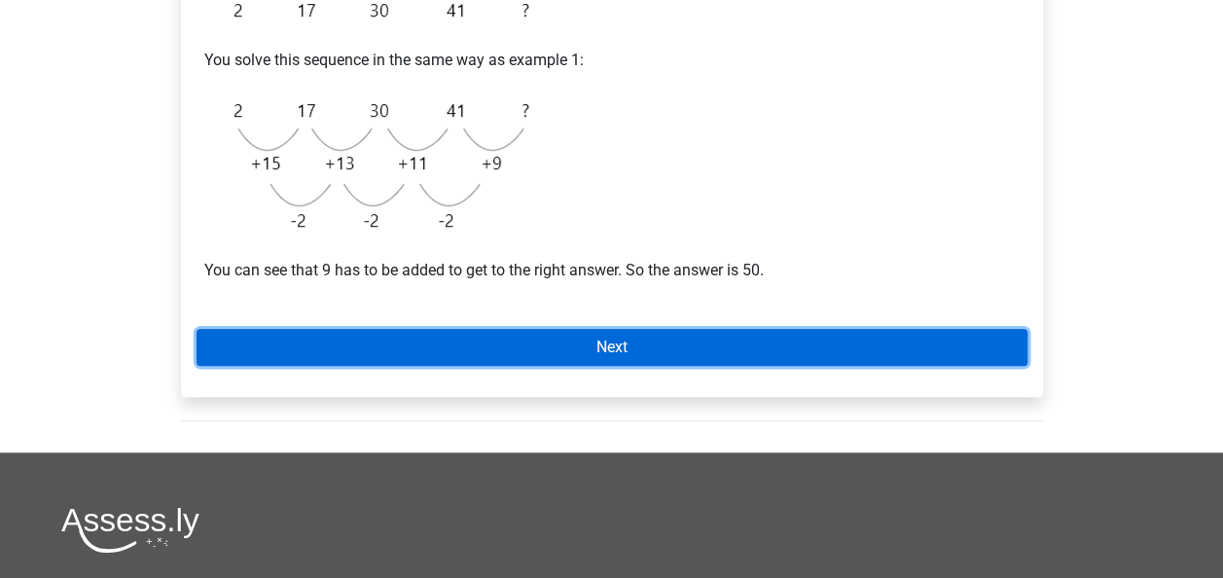
click at [672, 335] on link "Next" at bounding box center [611, 347] width 831 height 37
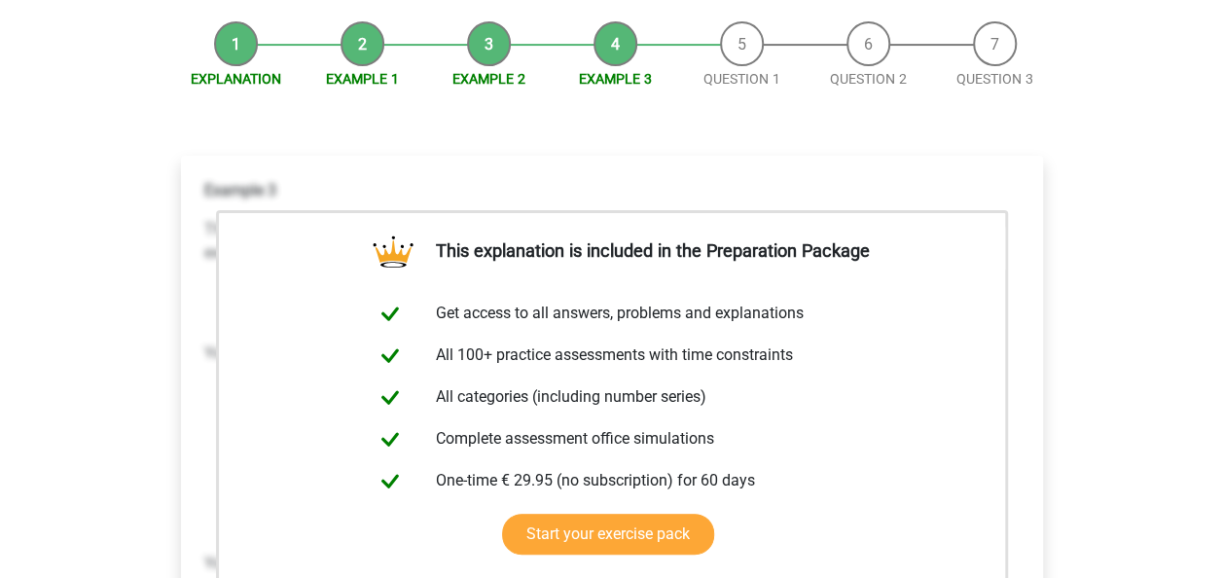
scroll to position [389, 0]
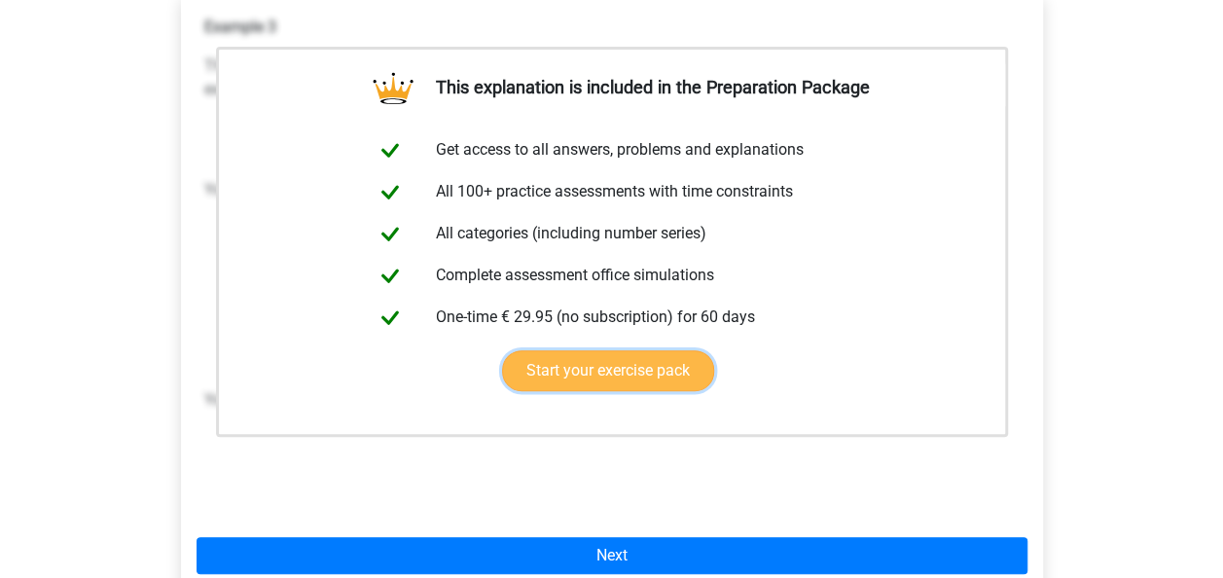
click at [643, 377] on link "Start your exercise pack" at bounding box center [608, 370] width 212 height 41
